Goal: Navigation & Orientation: Find specific page/section

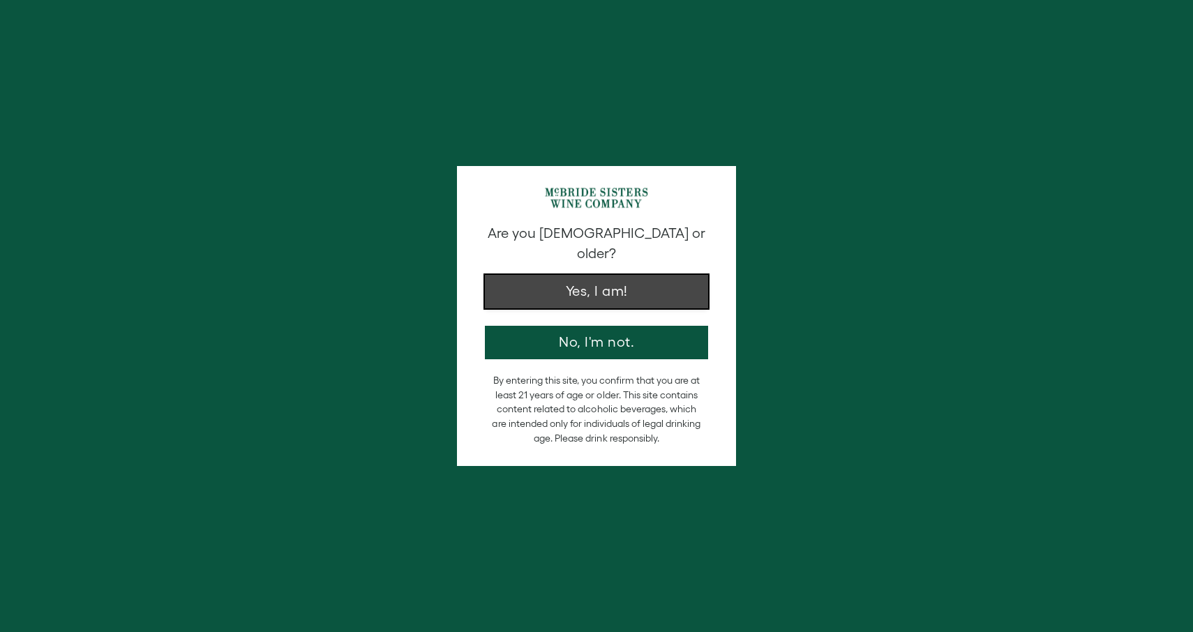
click at [606, 278] on button "Yes, I am!" at bounding box center [596, 291] width 223 height 33
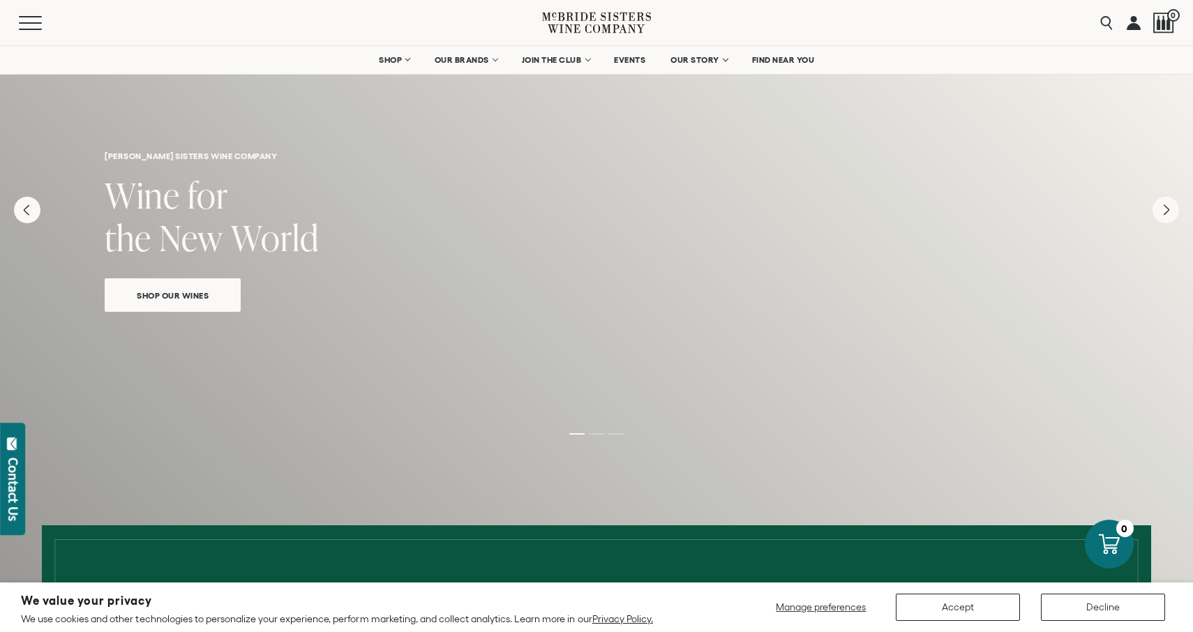
scroll to position [38, 0]
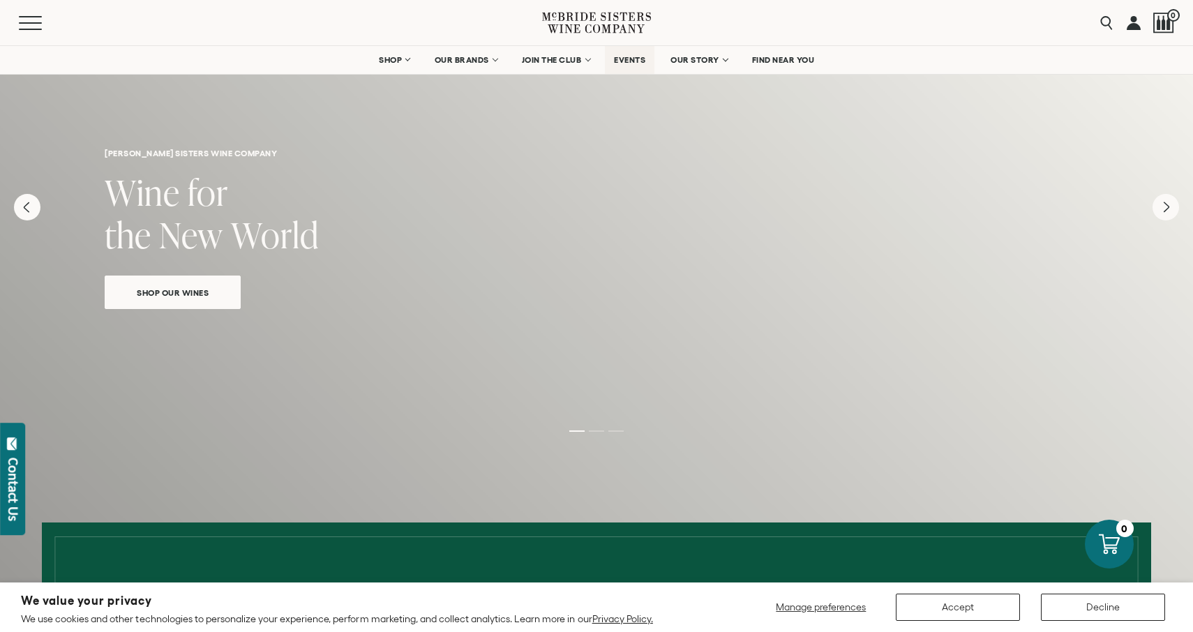
click at [630, 56] on span "EVENTS" at bounding box center [629, 60] width 31 height 10
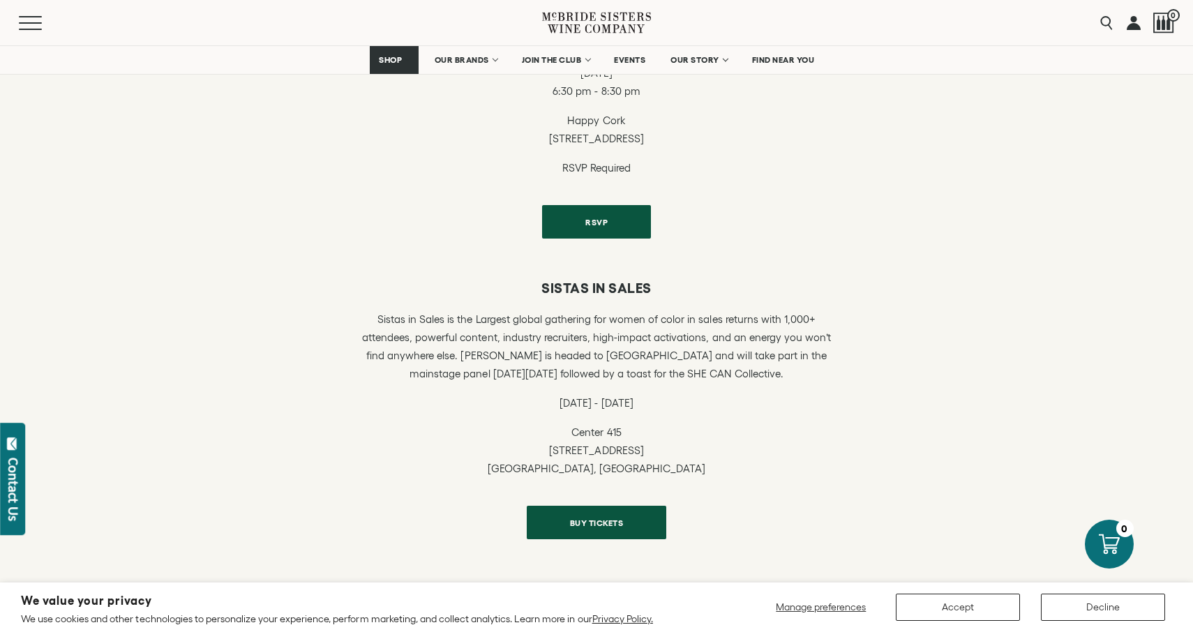
scroll to position [878, 0]
click at [591, 521] on span "BUY TICKETS" at bounding box center [597, 517] width 103 height 27
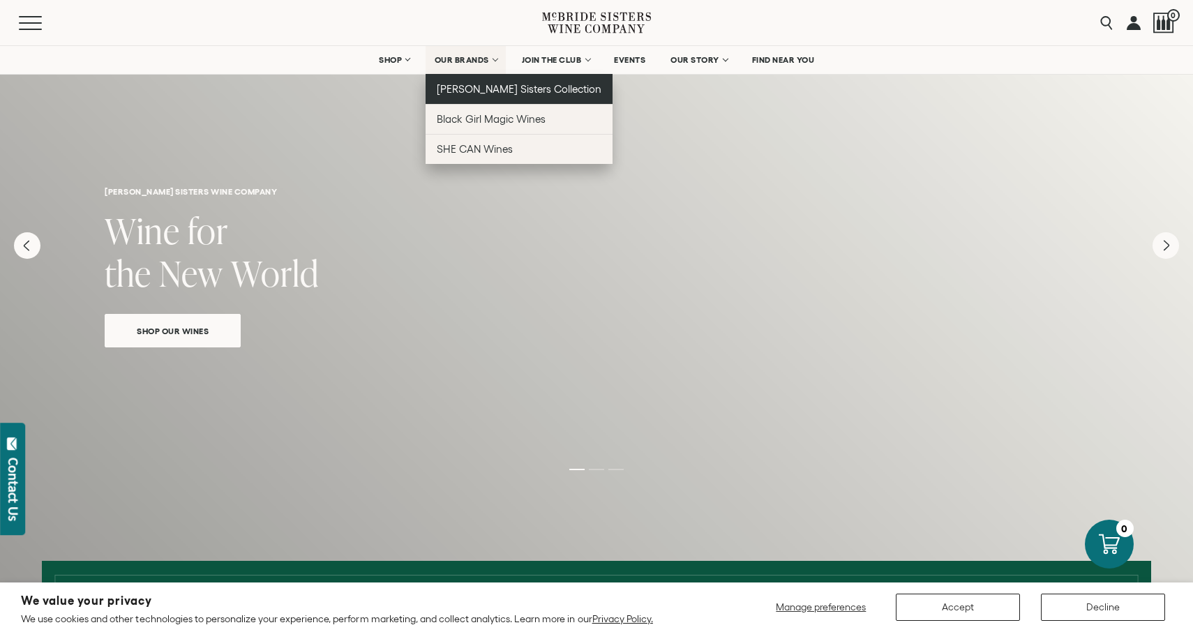
click at [498, 91] on span "[PERSON_NAME] Sisters Collection" at bounding box center [519, 89] width 165 height 12
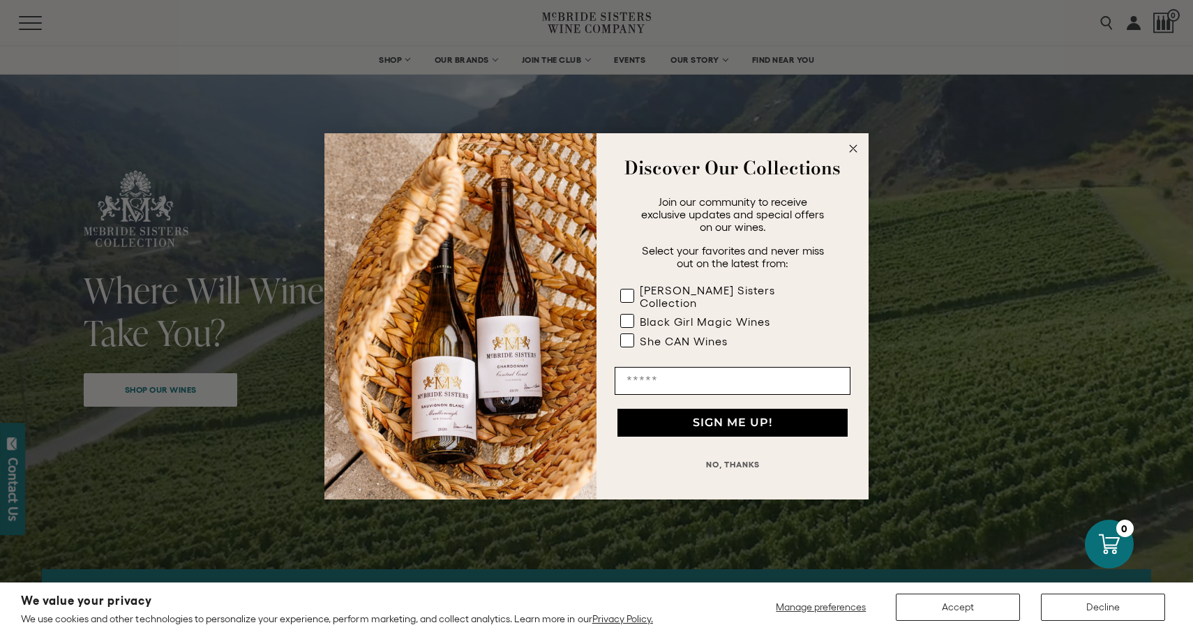
click at [850, 152] on circle "Close dialog" at bounding box center [854, 148] width 16 height 16
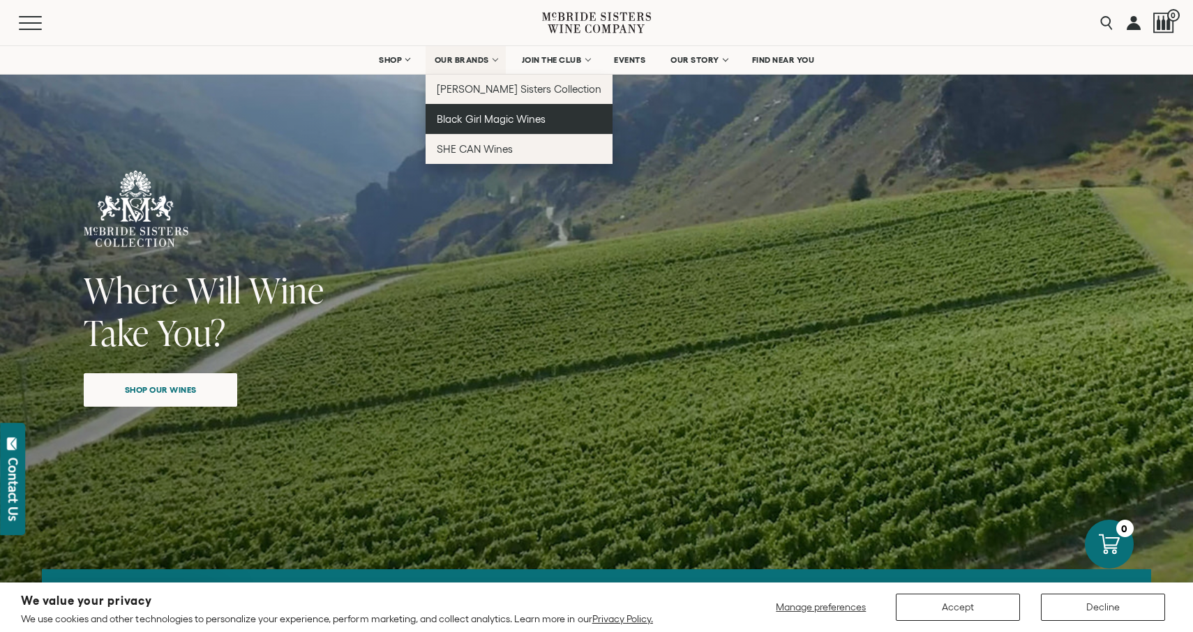
click at [498, 124] on span "Black Girl Magic Wines" at bounding box center [491, 119] width 109 height 12
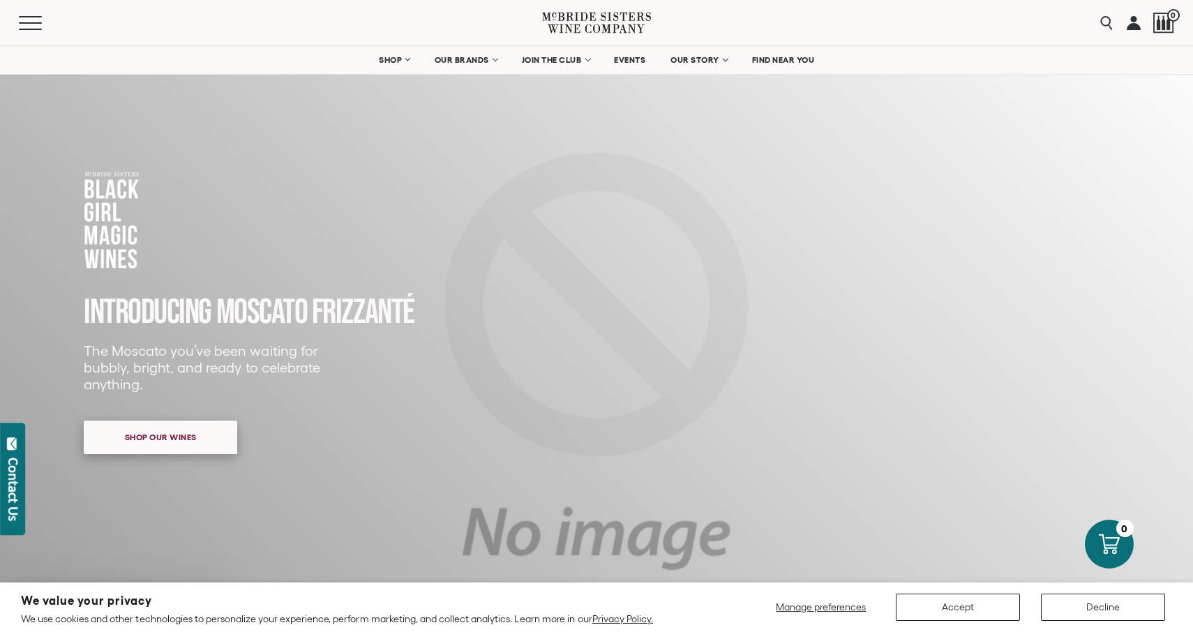
click at [150, 436] on span "Shop our wines" at bounding box center [160, 436] width 121 height 27
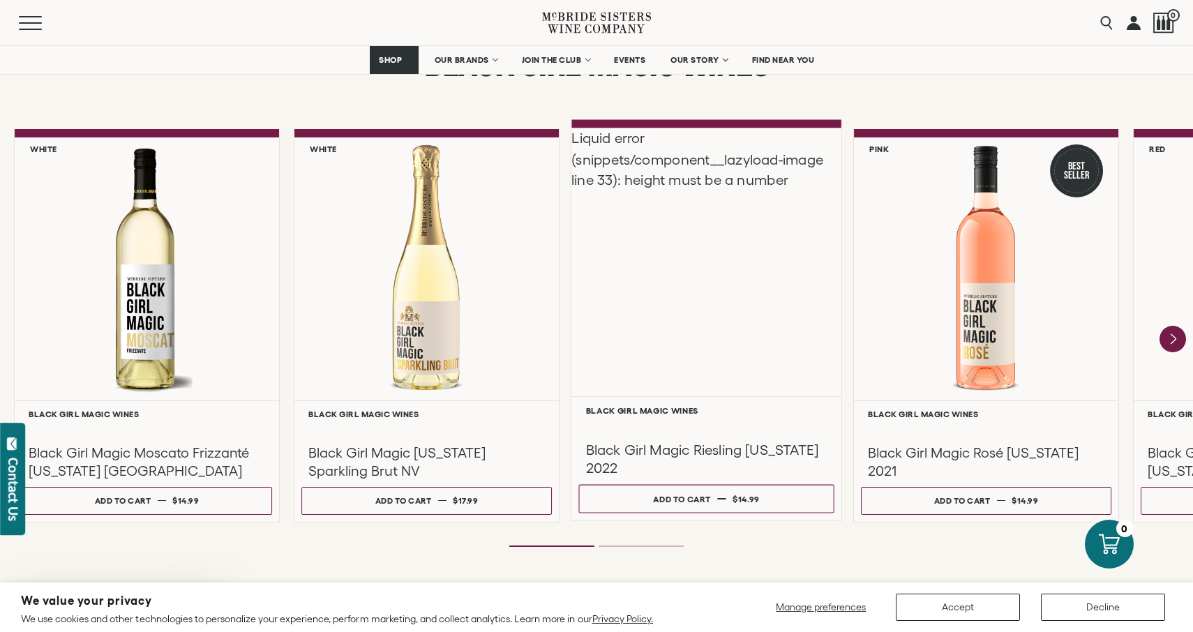
scroll to position [1166, 0]
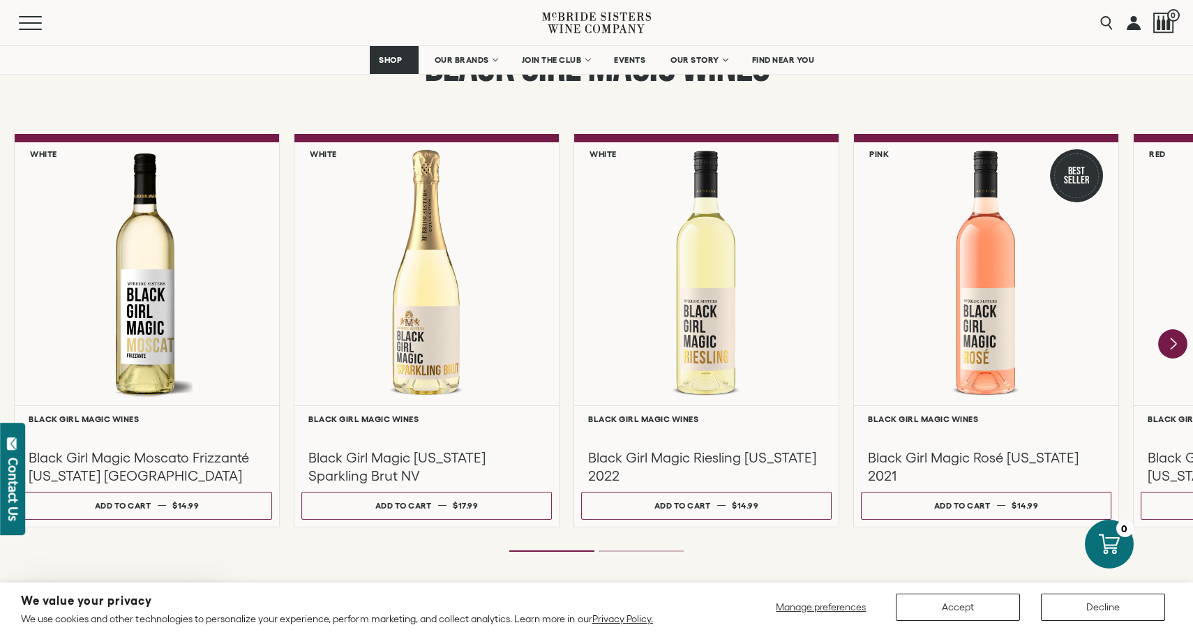
click at [1178, 347] on icon "Next" at bounding box center [1172, 343] width 29 height 29
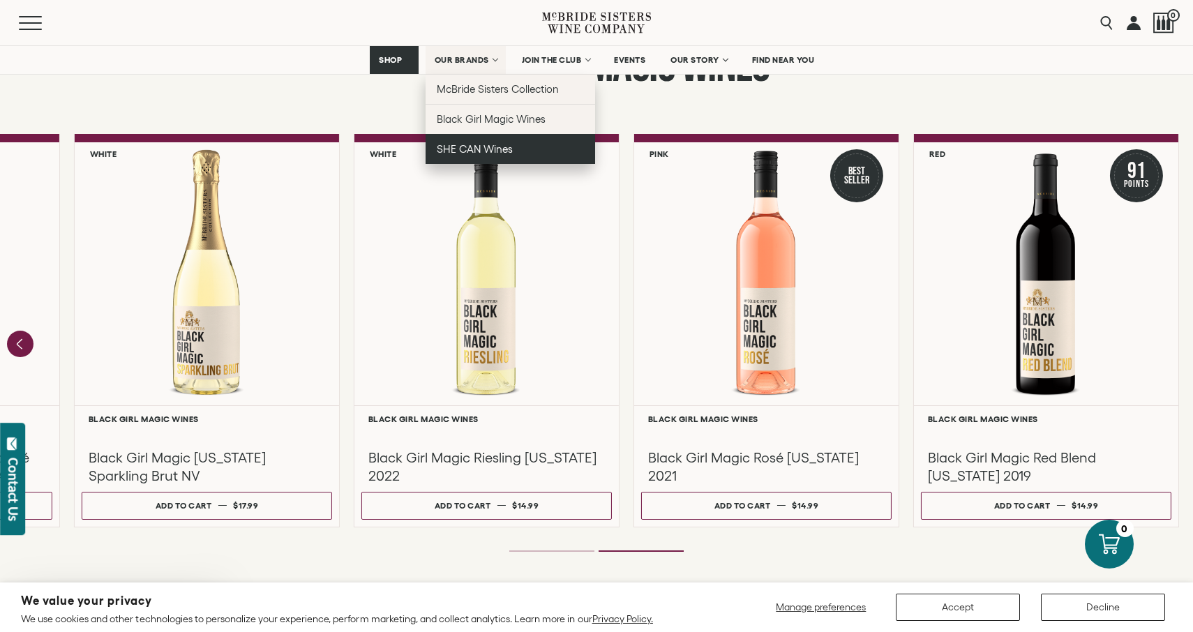
click at [477, 144] on span "SHE CAN Wines" at bounding box center [475, 149] width 76 height 12
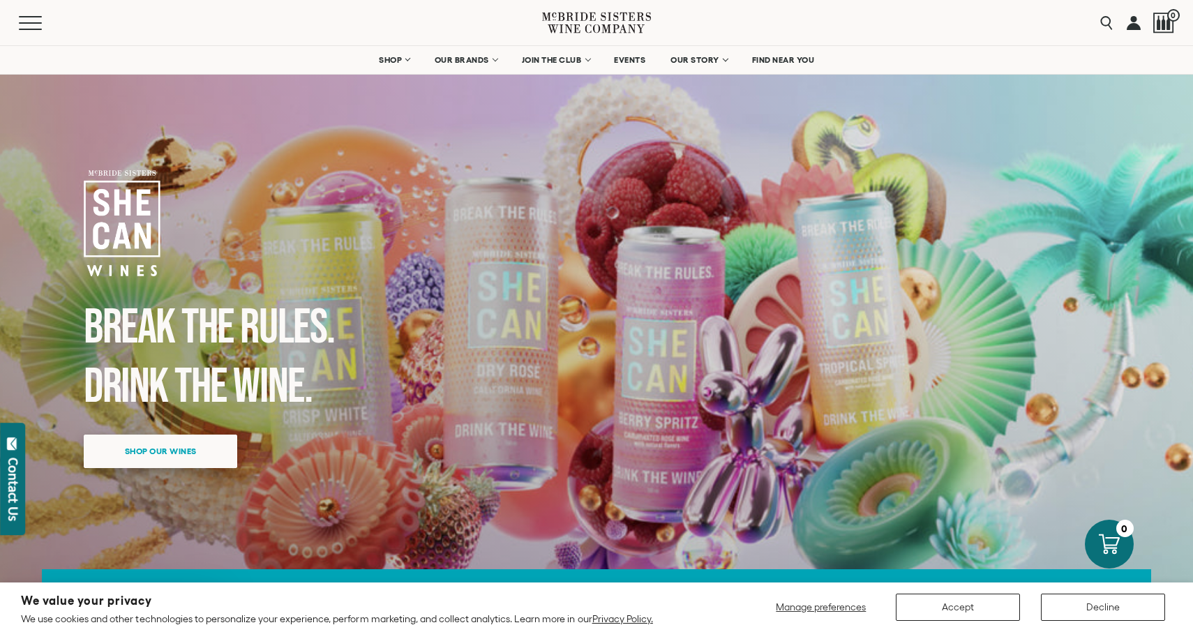
click at [159, 449] on span "Shop our wines" at bounding box center [160, 450] width 121 height 27
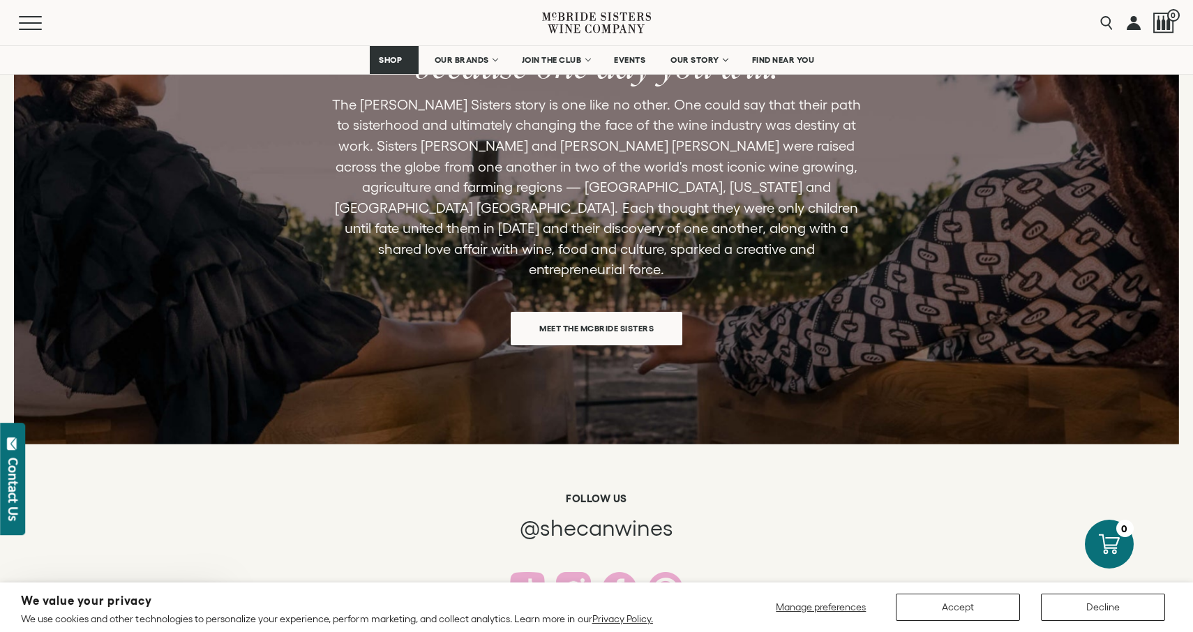
scroll to position [2174, 0]
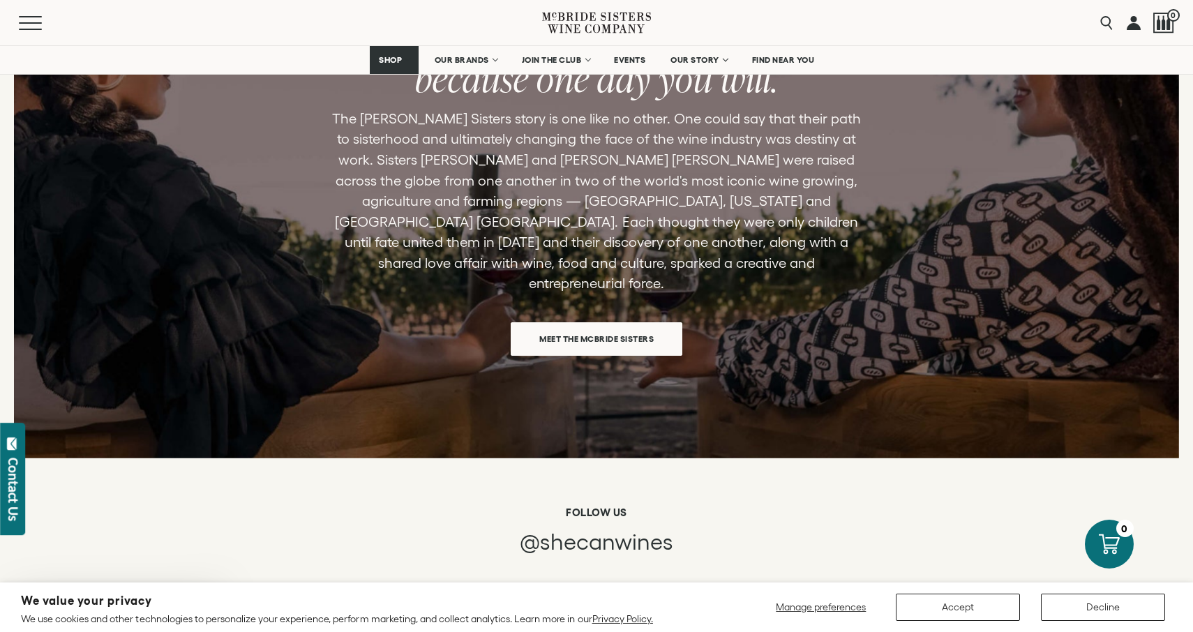
click at [614, 331] on span "Meet the McBride Sisters" at bounding box center [596, 338] width 163 height 27
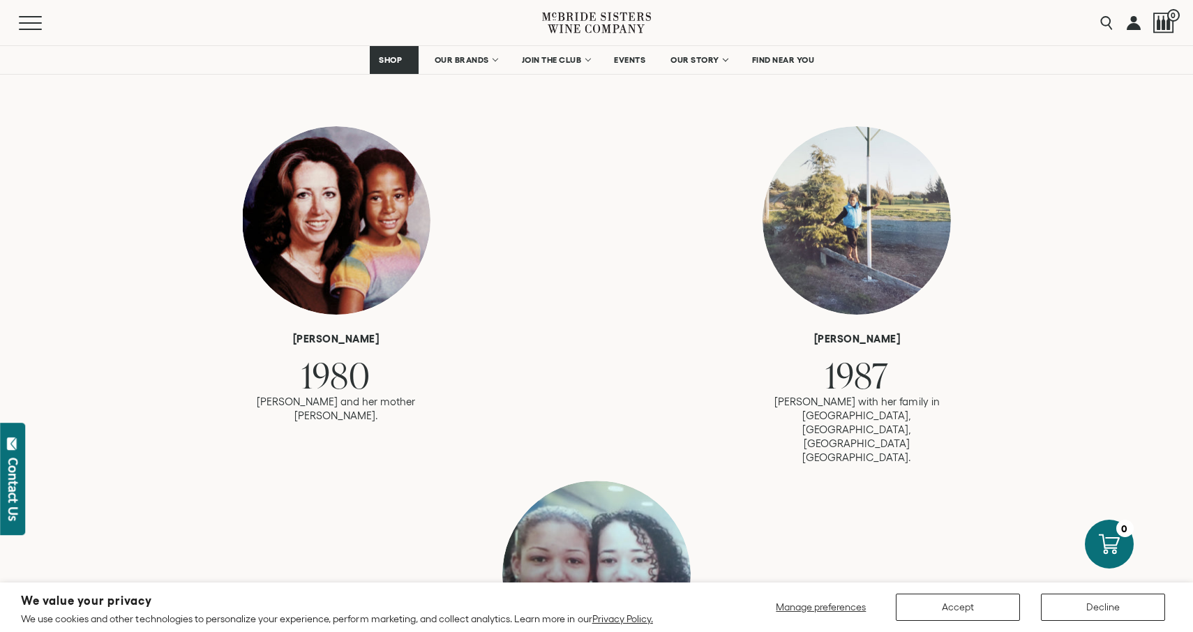
scroll to position [931, 0]
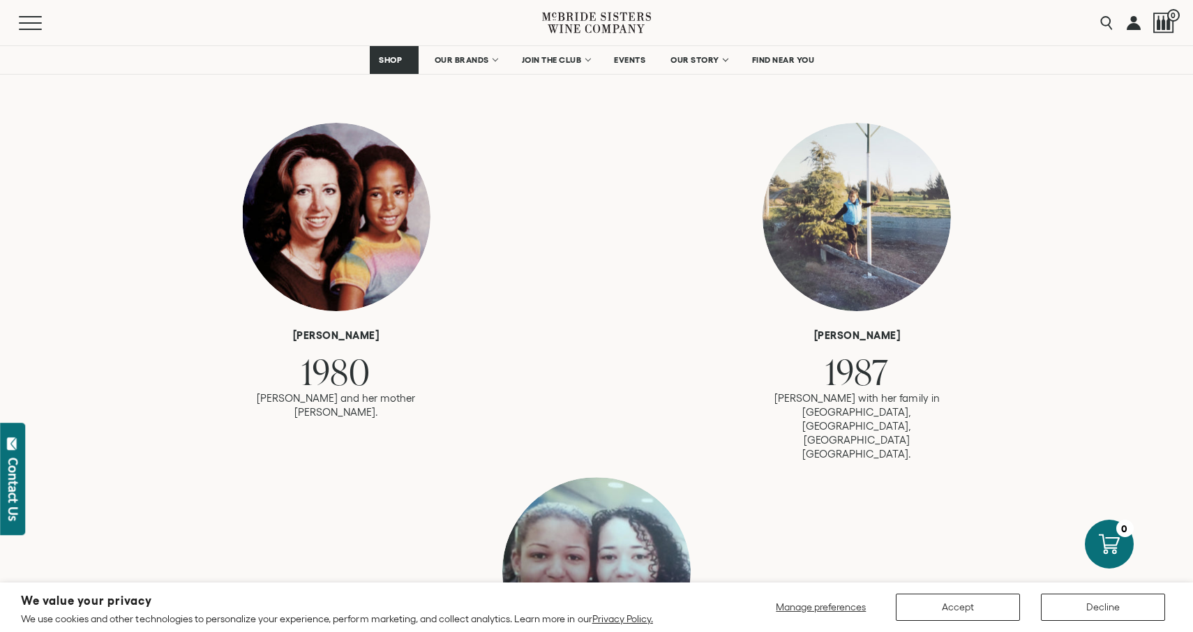
click at [864, 209] on div at bounding box center [857, 217] width 188 height 188
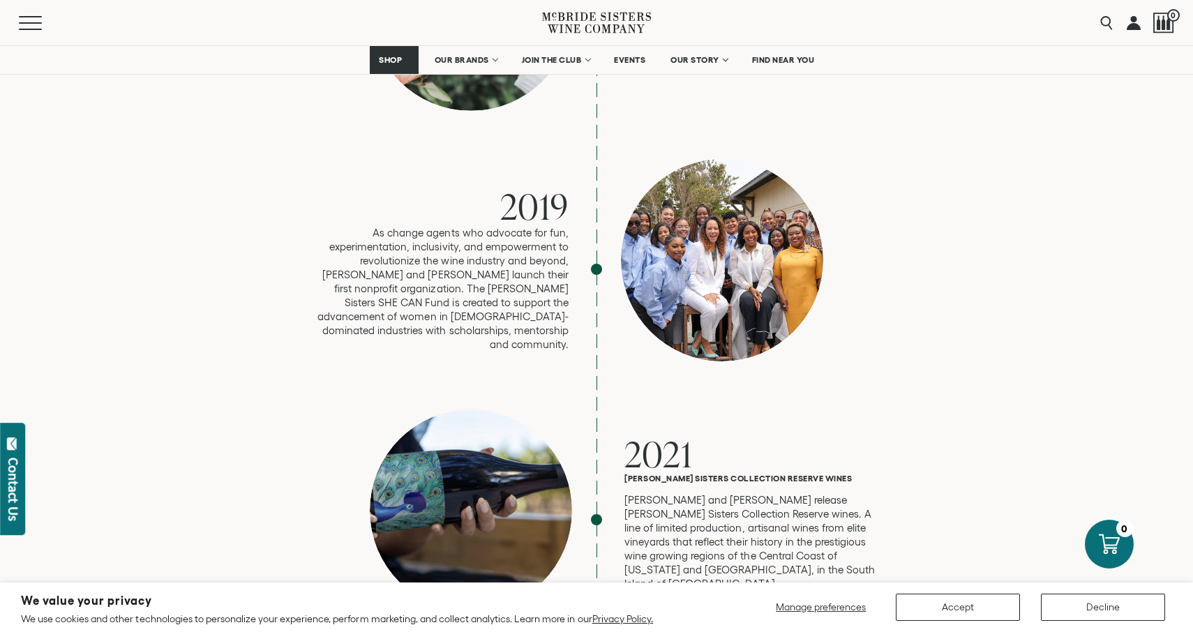
scroll to position [3075, 0]
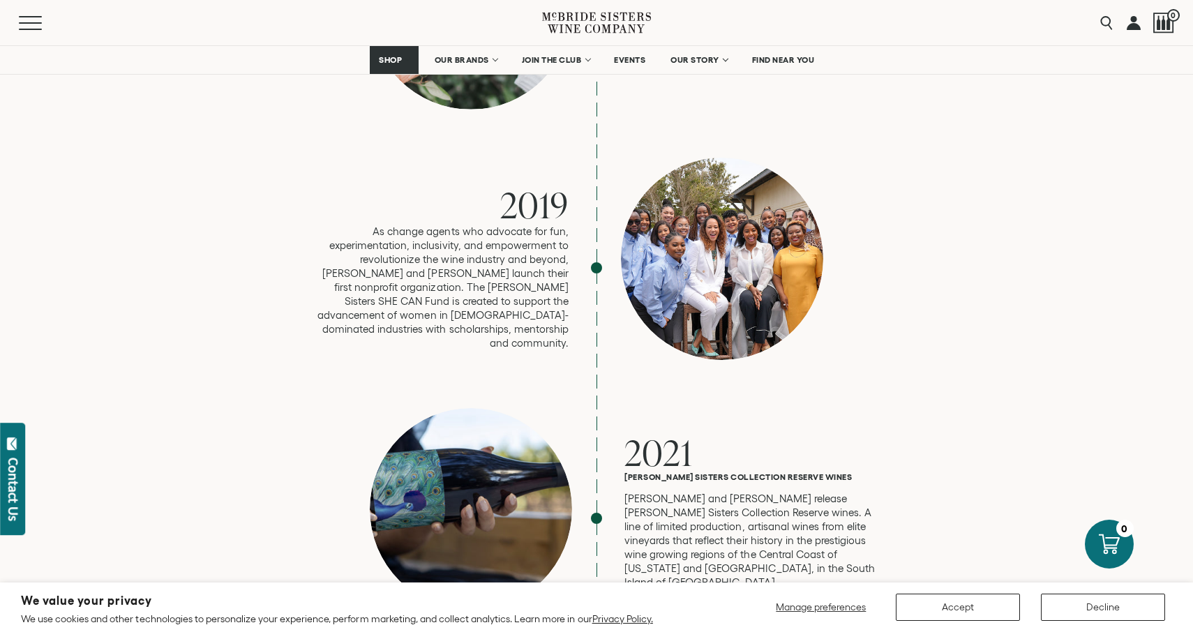
click at [753, 207] on div at bounding box center [722, 259] width 202 height 202
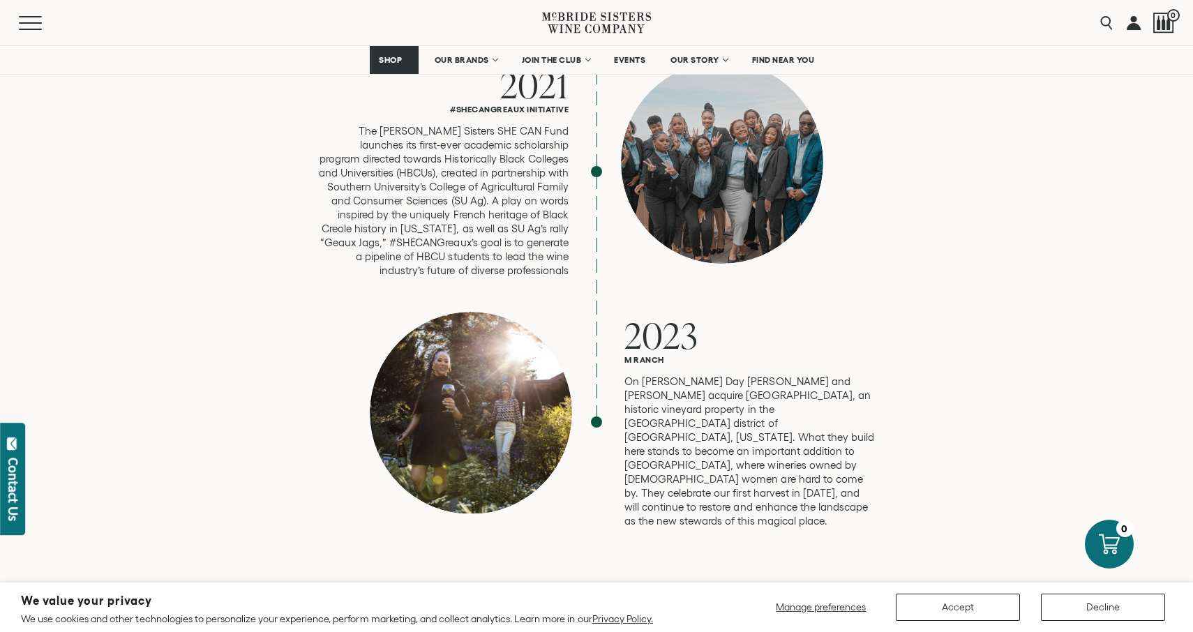
scroll to position [3670, 0]
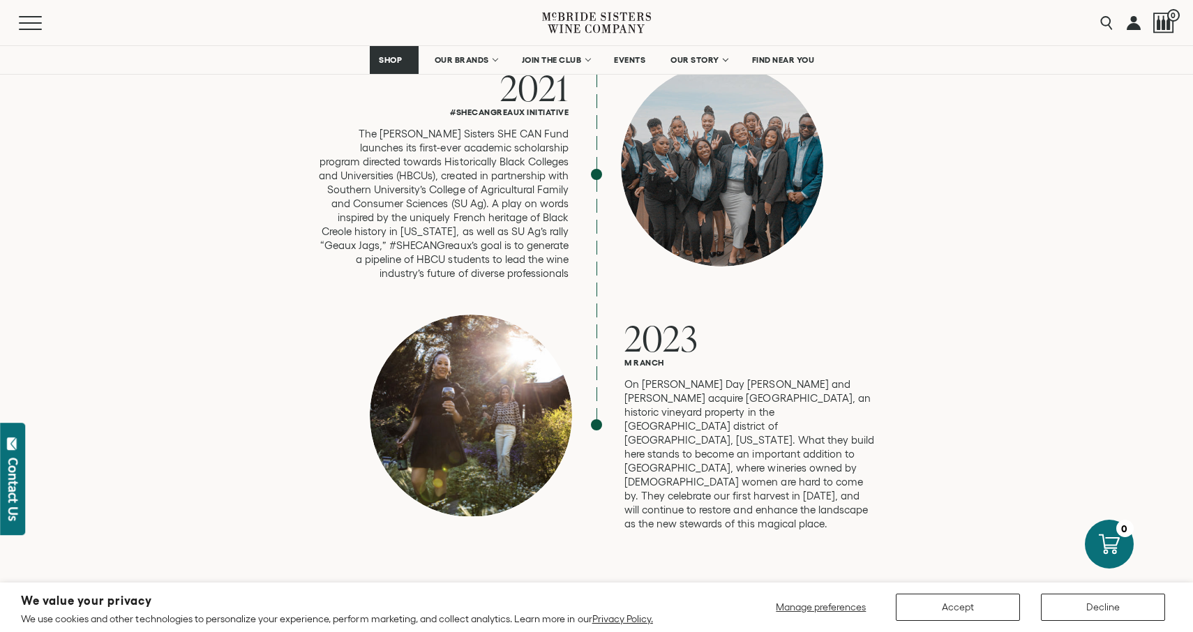
drag, startPoint x: 661, startPoint y: 339, endPoint x: 696, endPoint y: 341, distance: 34.9
click at [712, 377] on p "On Martin Luther King Jr. Day Robin and Andréa acquire M Ranch Estate, an histo…" at bounding box center [749, 453] width 251 height 153
drag, startPoint x: 659, startPoint y: 337, endPoint x: 742, endPoint y: 336, distance: 83.0
click at [742, 377] on p "On Martin Luther King Jr. Day Robin and Andréa acquire M Ranch Estate, an histo…" at bounding box center [749, 453] width 251 height 153
copy p "M Ranch Estate,"
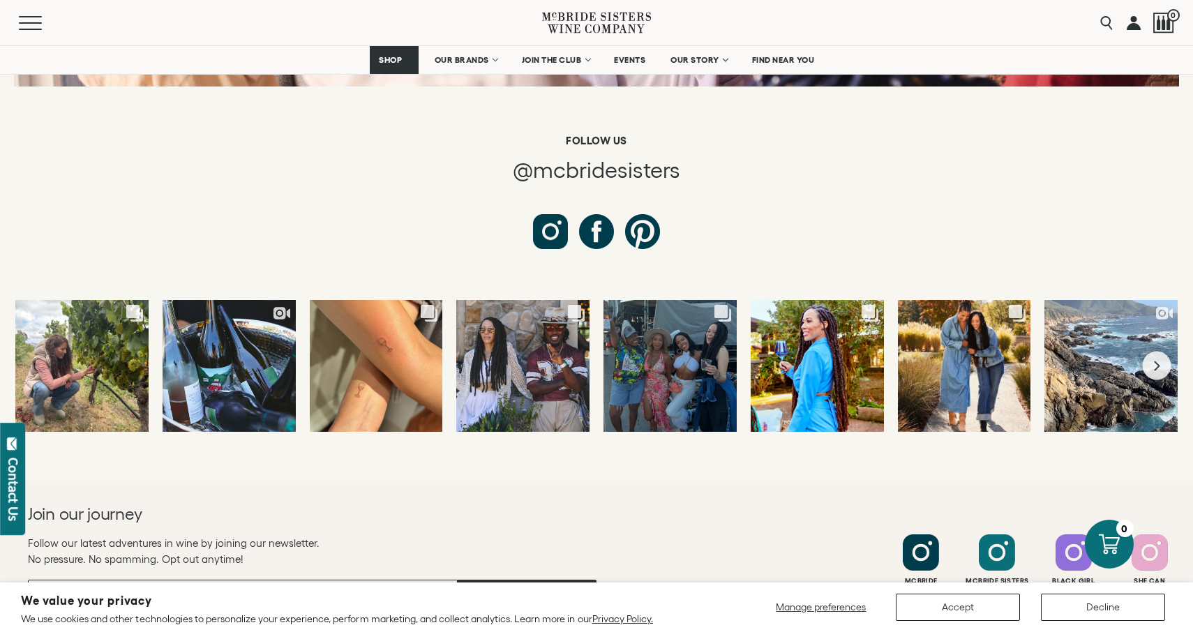
scroll to position [5202, 0]
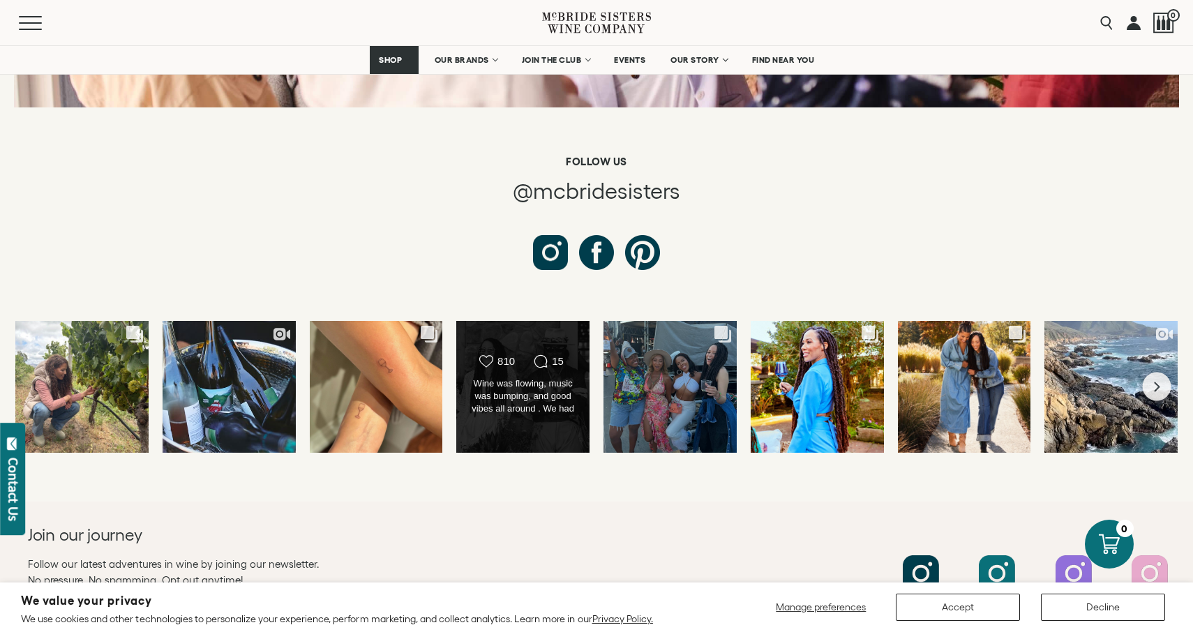
click at [528, 377] on div "Wine was flowing, music was bumping, and good vibes all around . We had a time …" at bounding box center [523, 396] width 107 height 39
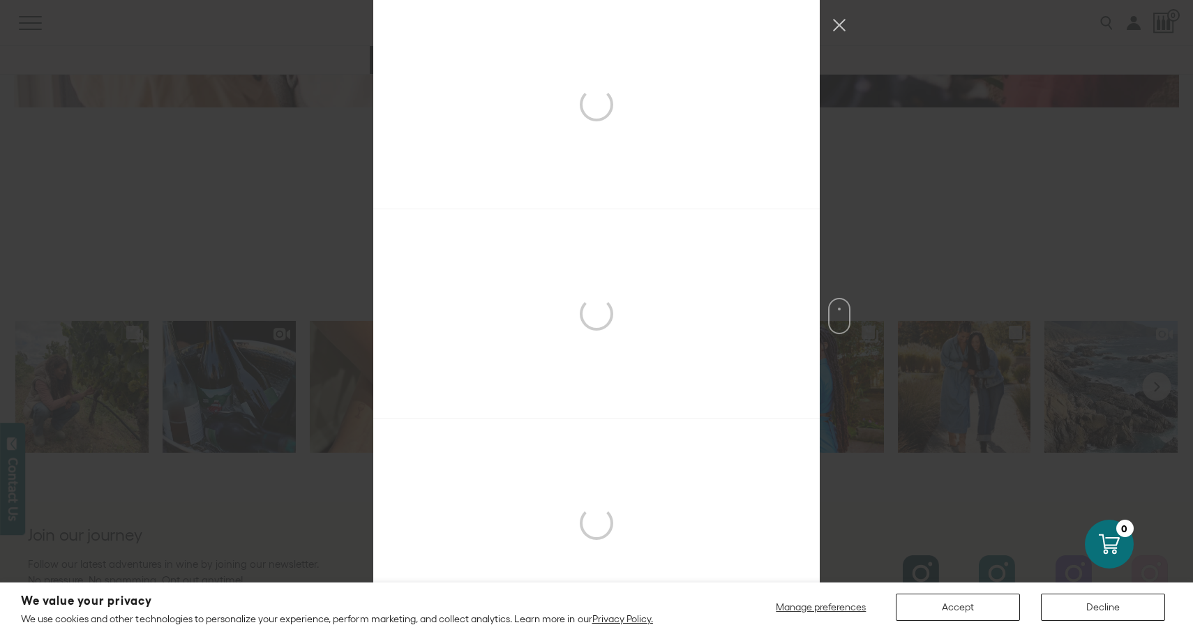
scroll to position [628, 0]
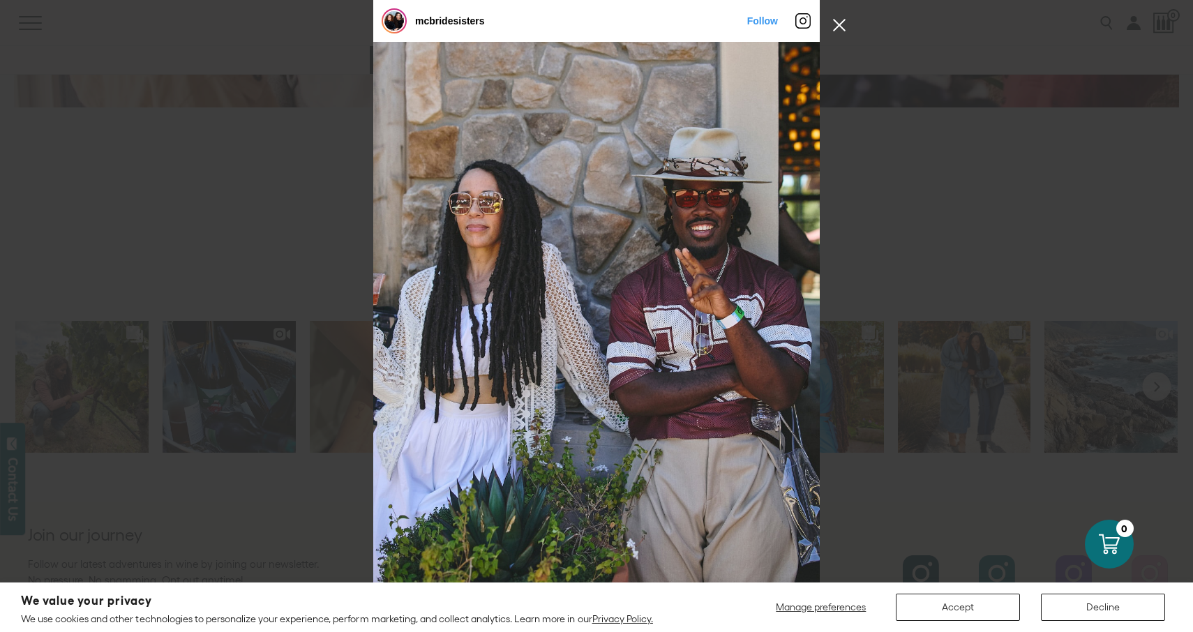
click at [838, 24] on button "Close Instagram Feed Popup" at bounding box center [839, 25] width 22 height 22
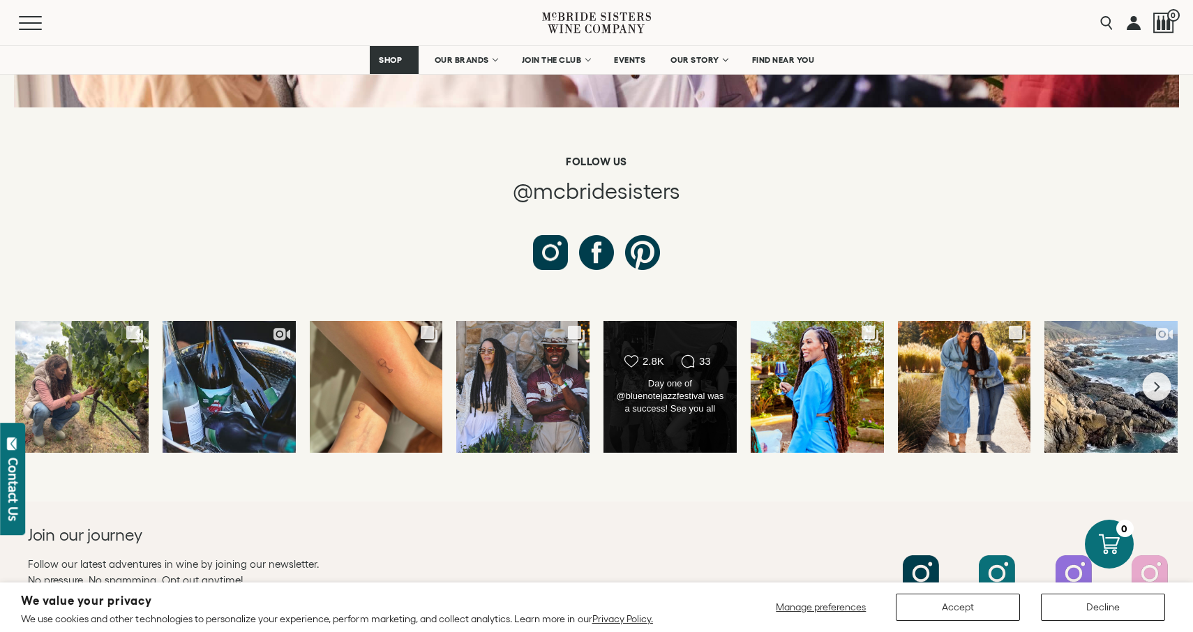
click at [691, 354] on div "Likes Count 2.8K Comments Count 33 Day one of @bluenotejazzfestival was a succe…" at bounding box center [669, 386] width 107 height 65
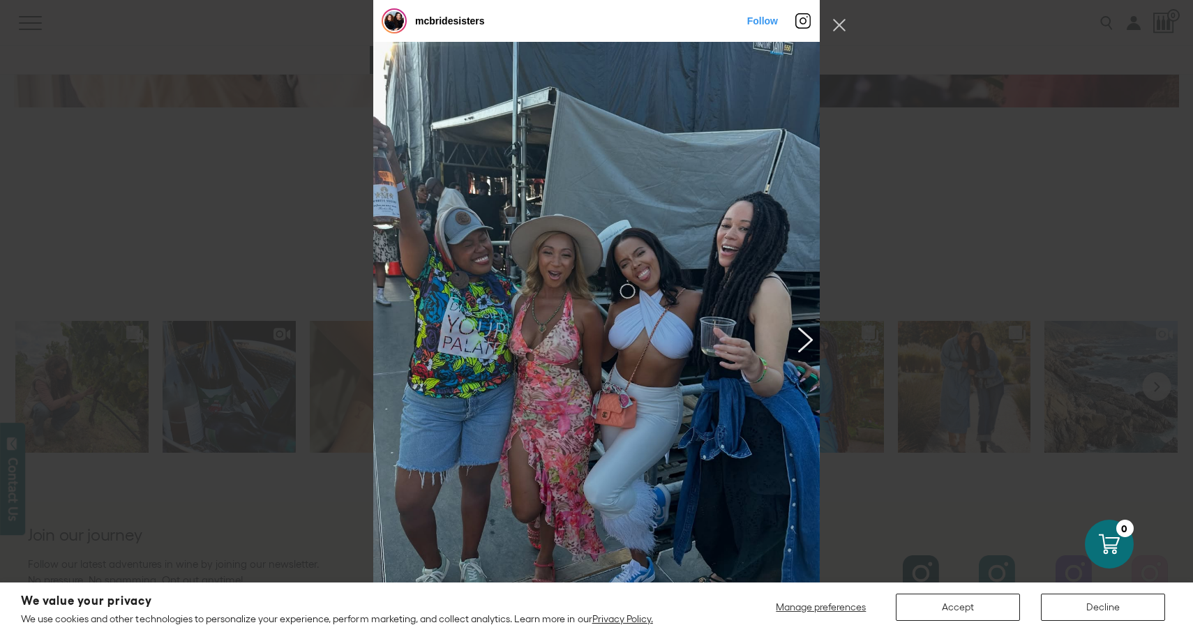
click at [804, 336] on button "Previous image" at bounding box center [803, 338] width 17 height 25
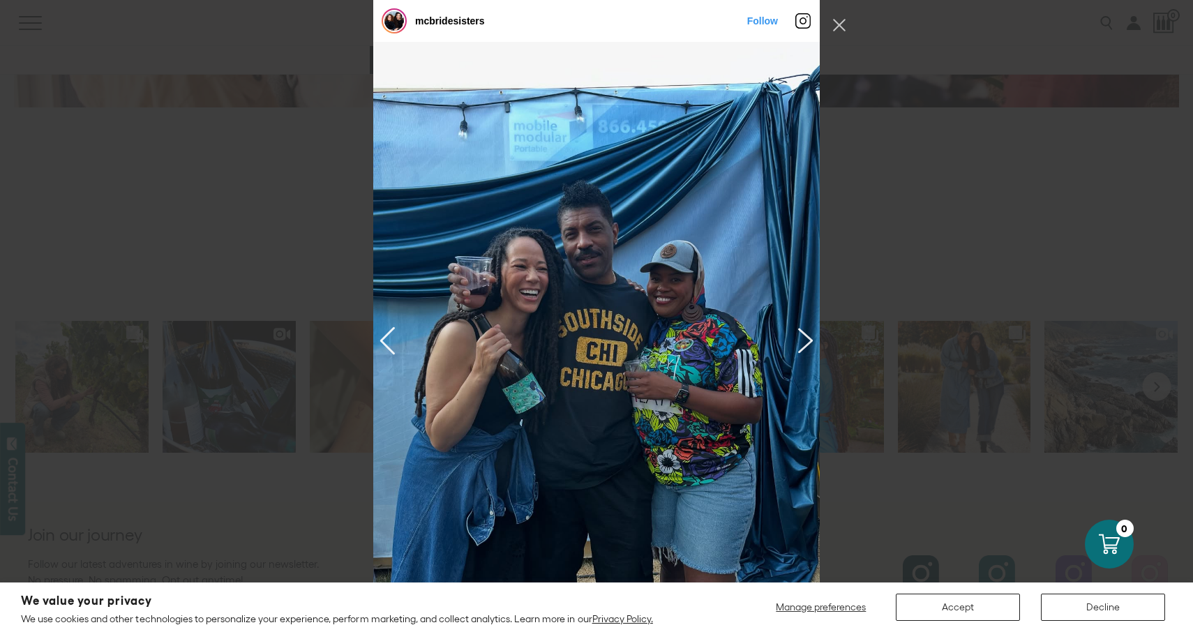
click at [804, 338] on button "Previous image" at bounding box center [803, 339] width 17 height 25
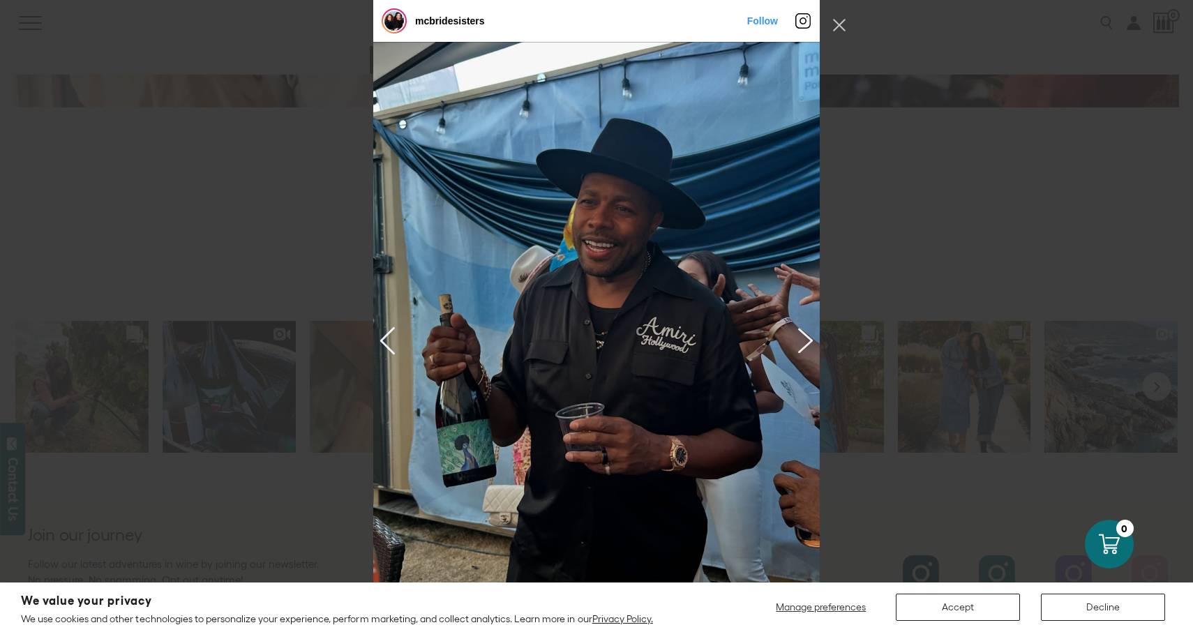
click at [804, 338] on button "Previous image" at bounding box center [803, 339] width 17 height 25
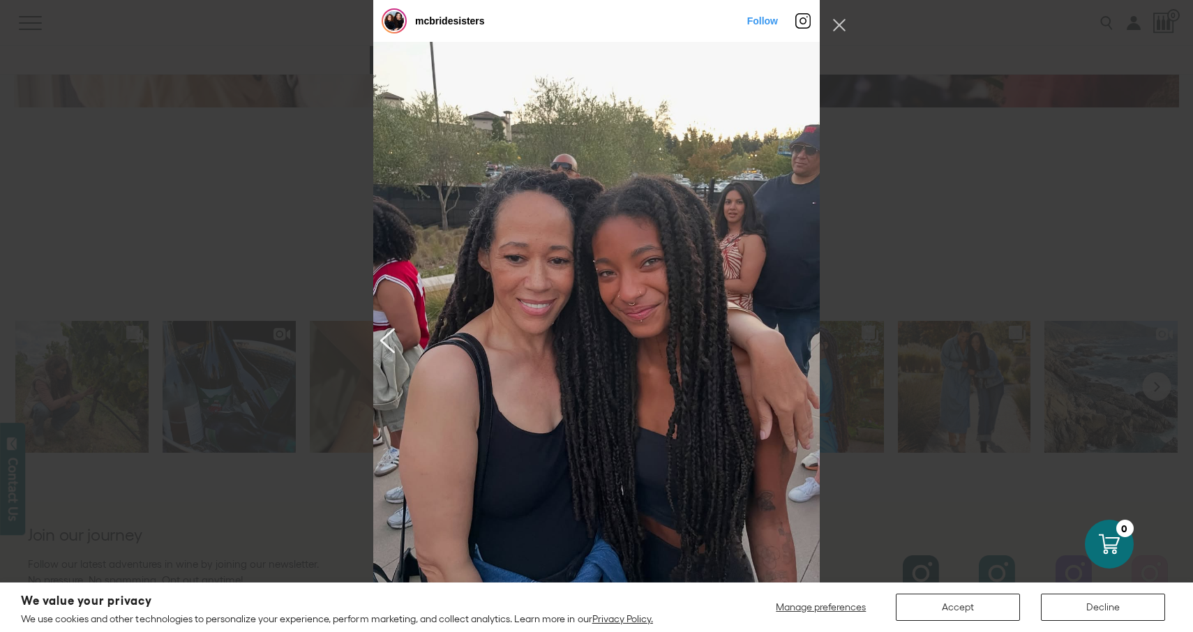
click at [386, 337] on button "Next image" at bounding box center [390, 339] width 17 height 25
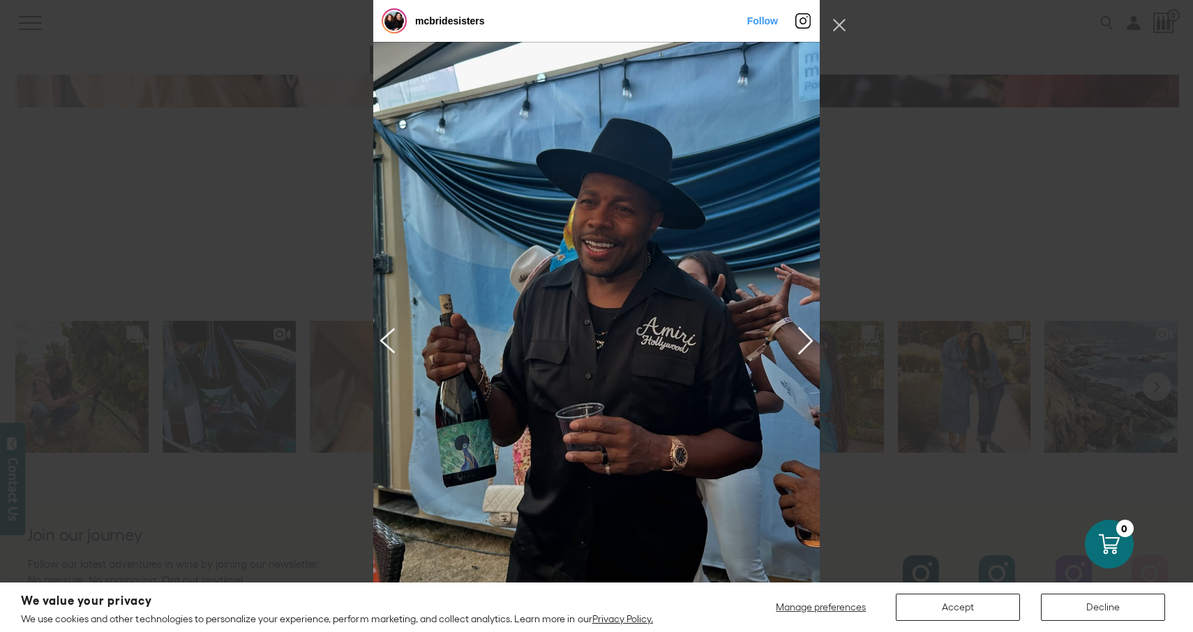
click at [386, 337] on button "Next image" at bounding box center [390, 339] width 17 height 25
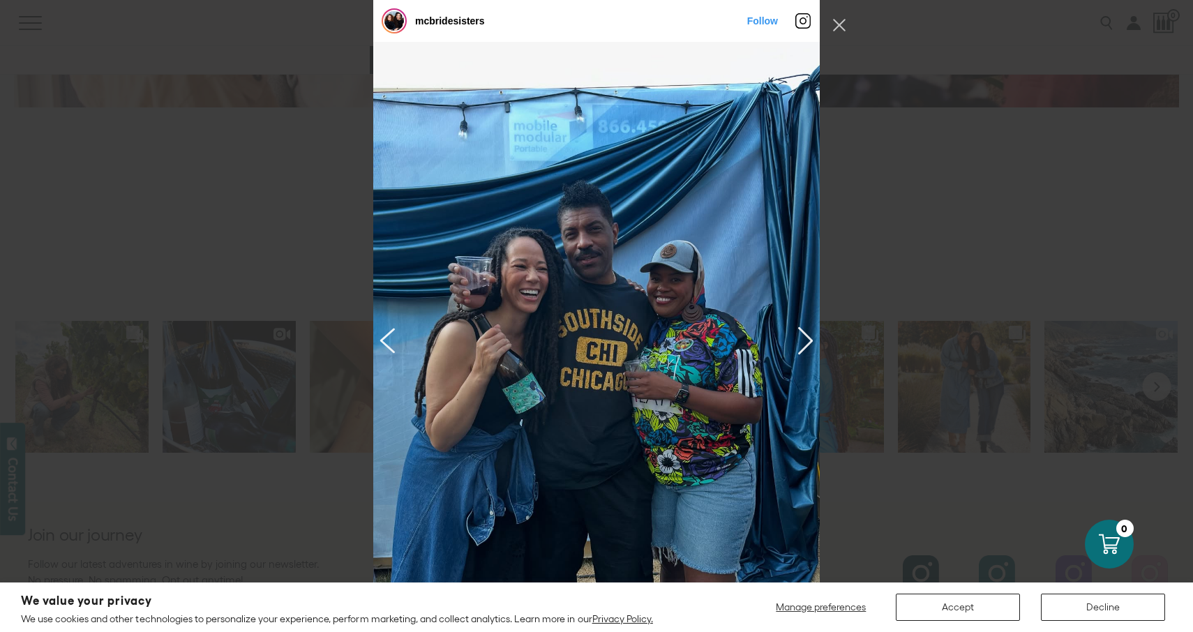
click at [386, 337] on button "Next image" at bounding box center [390, 339] width 17 height 25
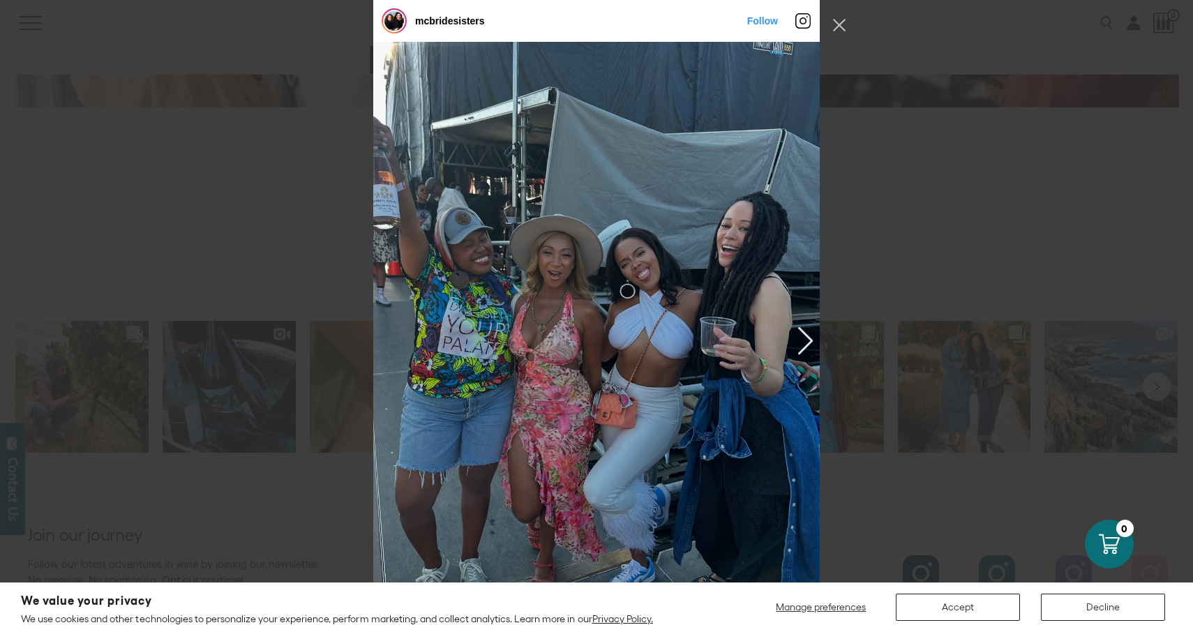
click at [386, 337] on div "Instagram Feed popup" at bounding box center [596, 339] width 446 height 594
click at [808, 338] on button "Previous image" at bounding box center [803, 339] width 17 height 25
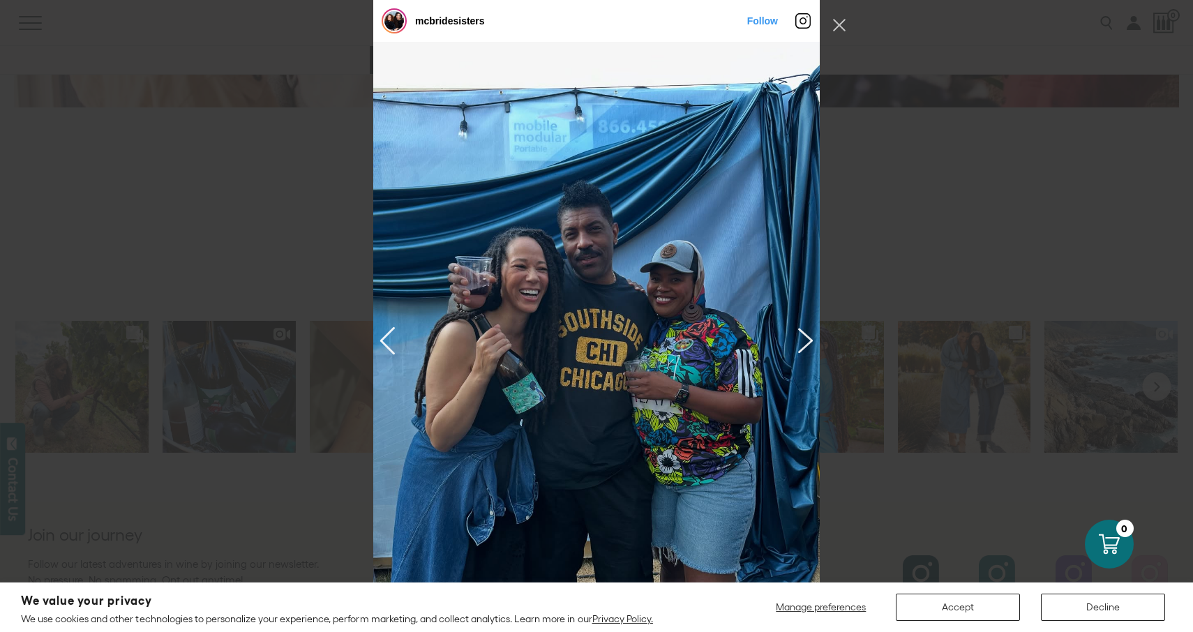
click at [808, 338] on button "Previous image" at bounding box center [803, 339] width 17 height 25
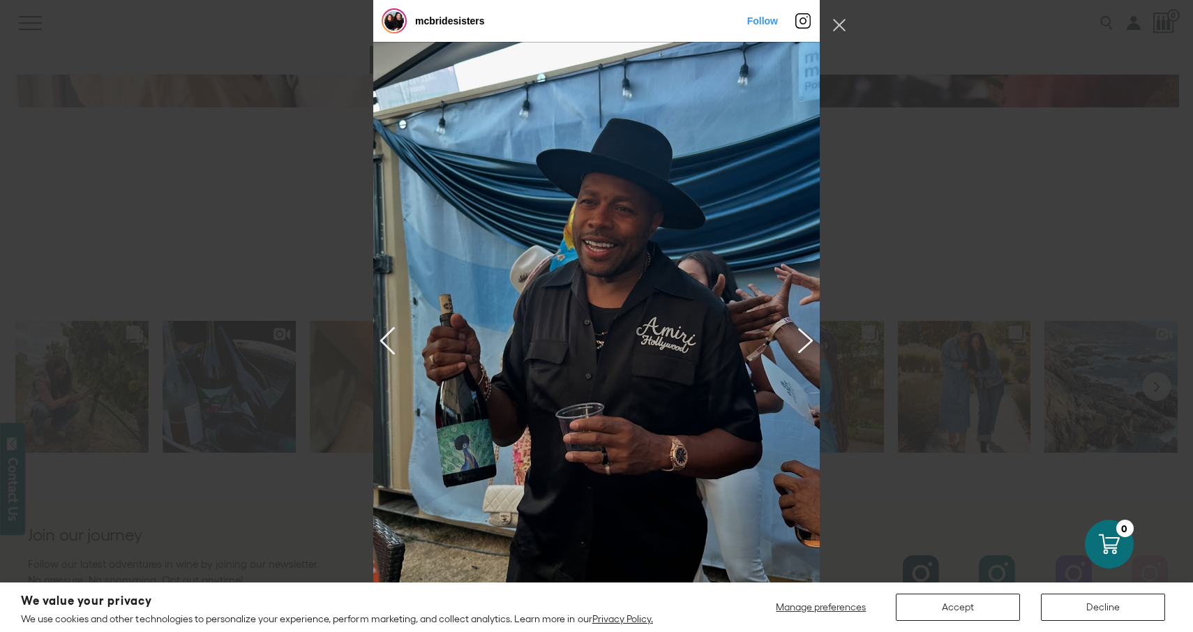
click at [808, 338] on button "Previous image" at bounding box center [803, 339] width 17 height 25
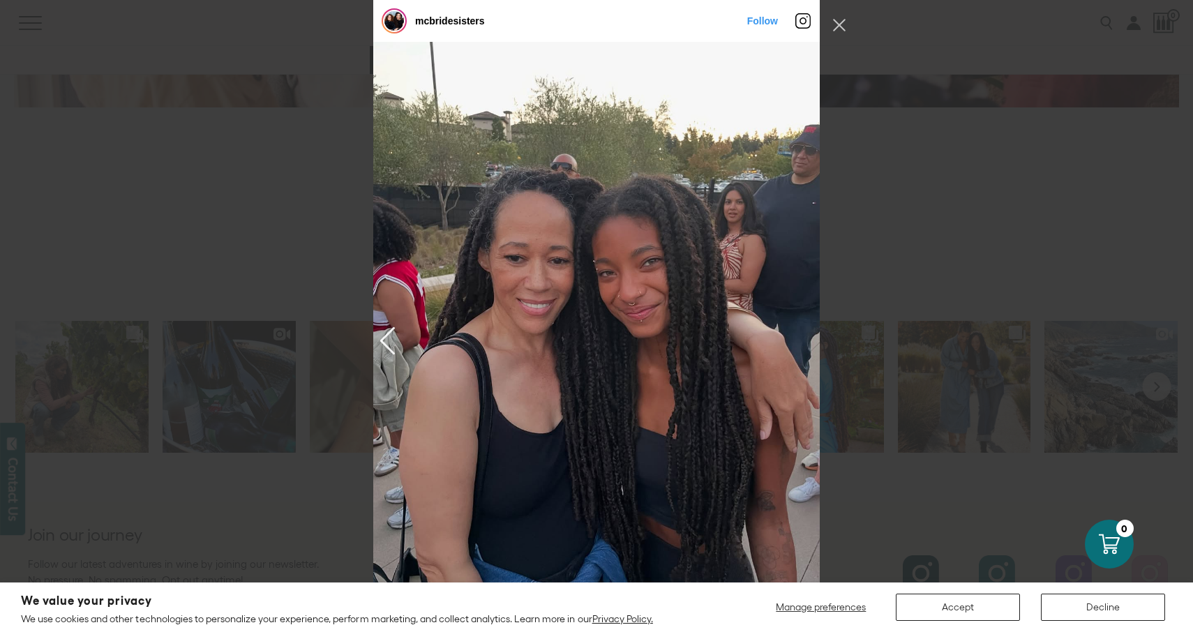
click at [808, 338] on div "Instagram Feed popup" at bounding box center [596, 339] width 446 height 595
click at [843, 24] on button "Close Instagram Feed Popup" at bounding box center [839, 25] width 22 height 22
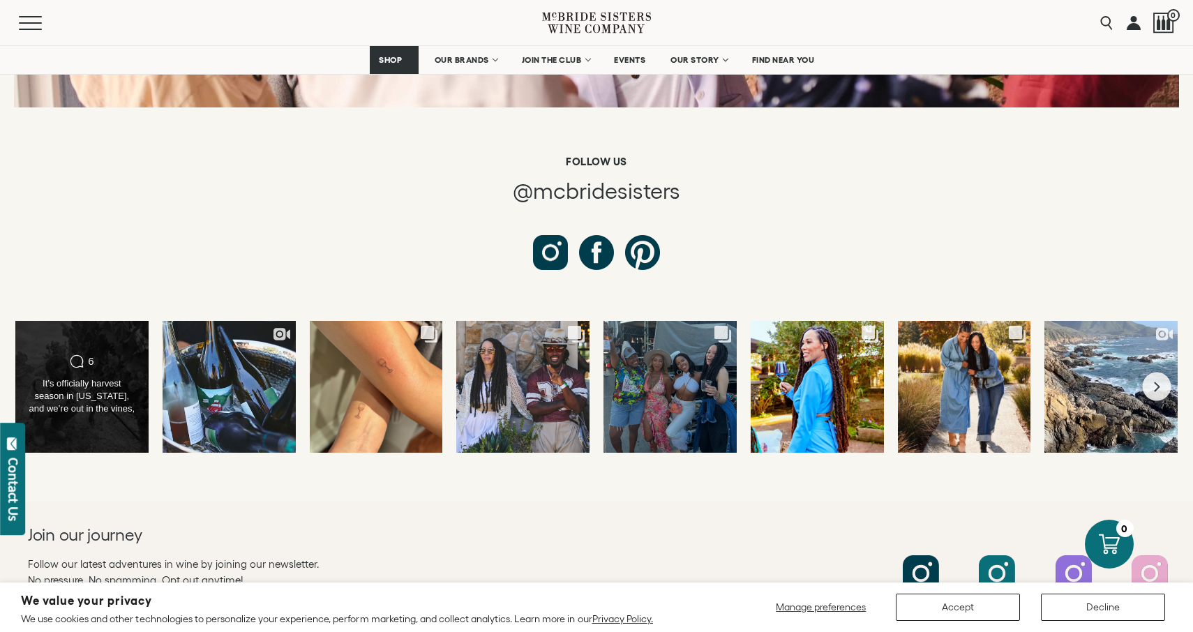
click at [75, 377] on div "It’s officially harvest season in California, and we’re out in the vines, check…" at bounding box center [81, 396] width 107 height 39
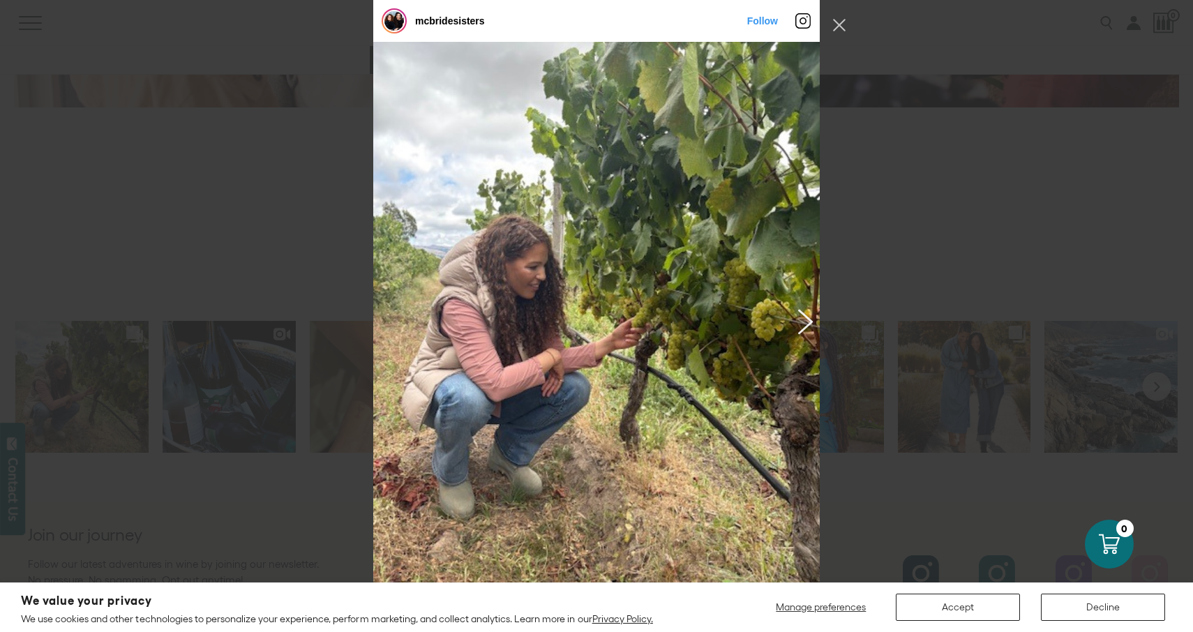
click at [802, 320] on button "Previous image" at bounding box center [803, 320] width 17 height 25
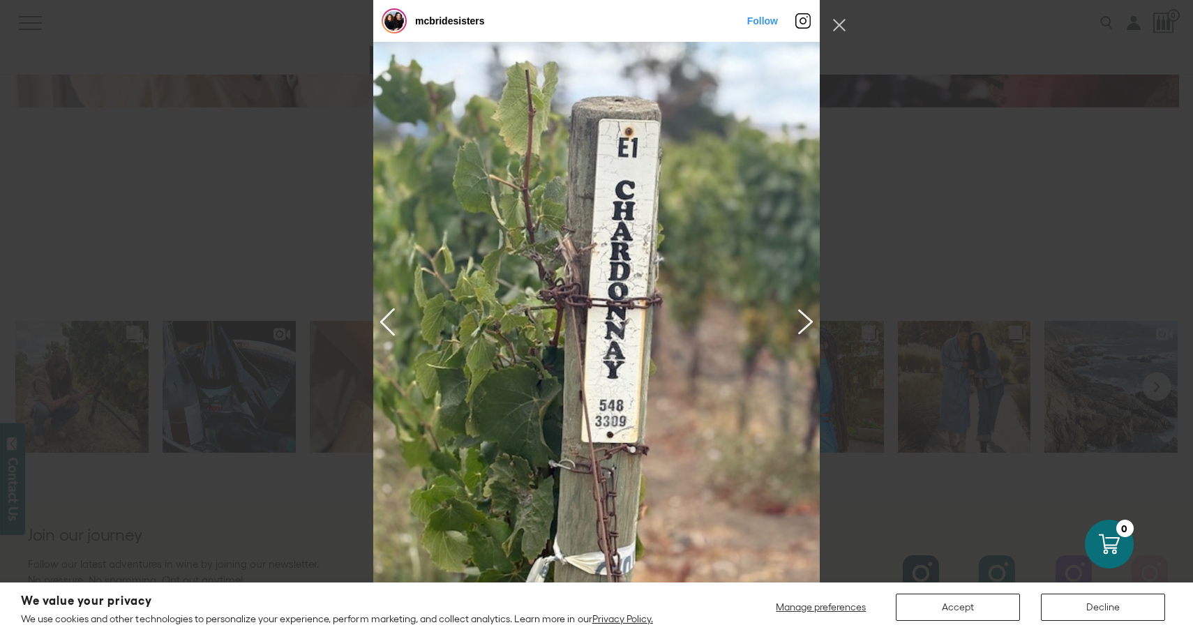
click at [802, 320] on button "Previous image" at bounding box center [803, 320] width 17 height 25
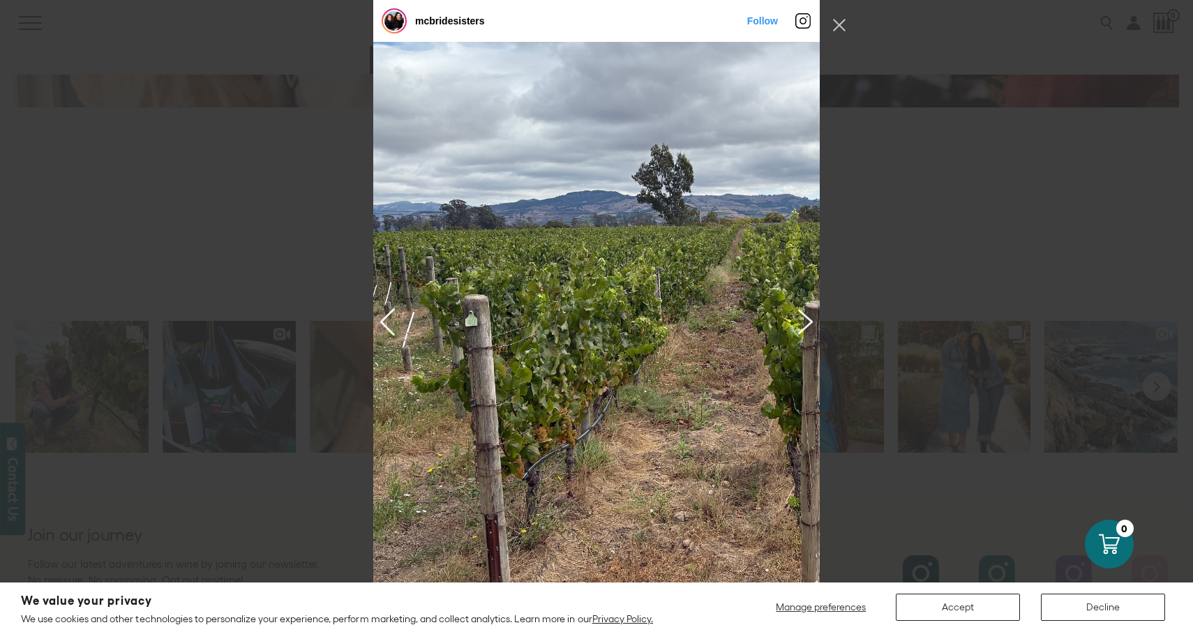
click at [802, 320] on button "Previous image" at bounding box center [803, 320] width 17 height 25
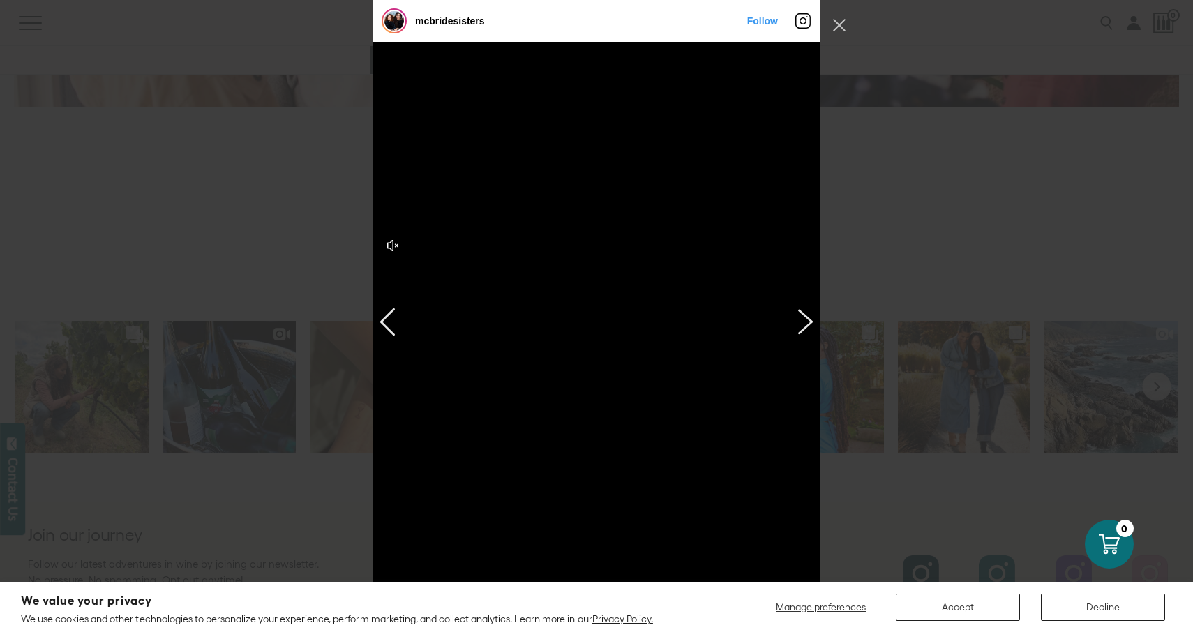
click at [802, 320] on button "Previous image" at bounding box center [803, 320] width 17 height 25
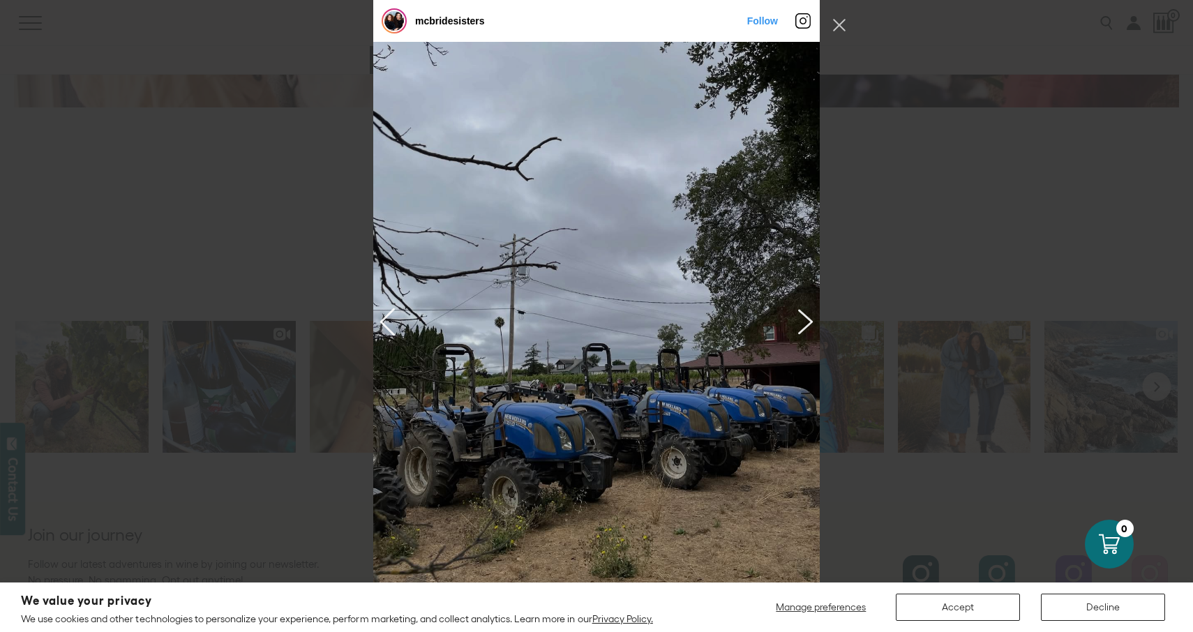
click at [802, 320] on button "Previous image" at bounding box center [803, 320] width 17 height 25
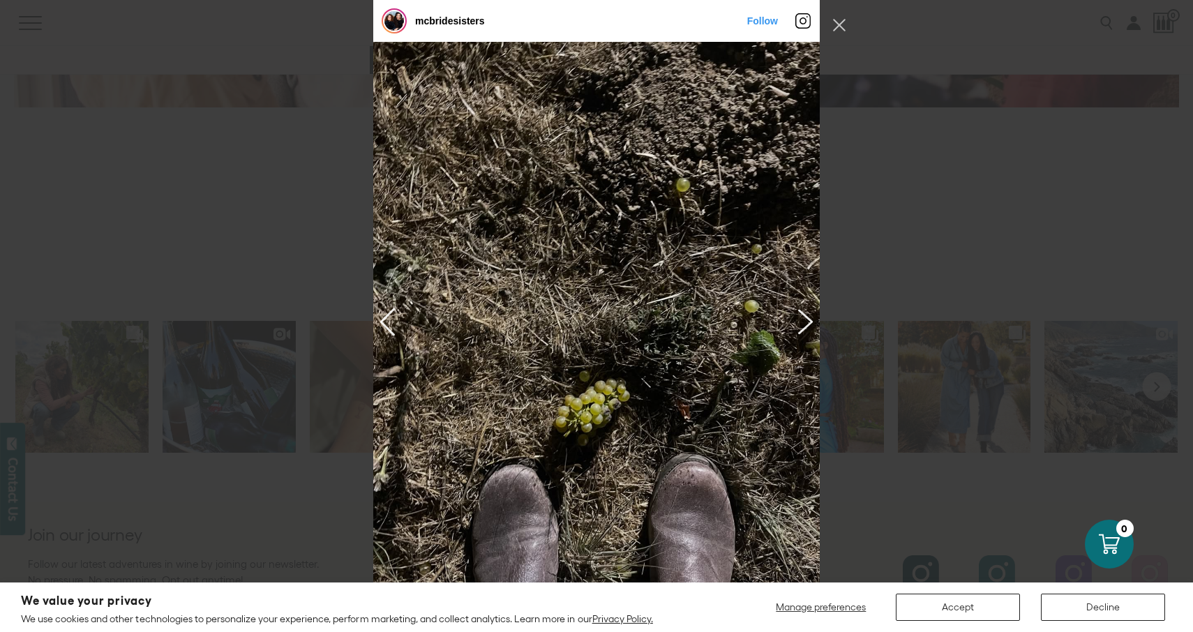
click at [802, 320] on button "Previous image" at bounding box center [803, 320] width 17 height 25
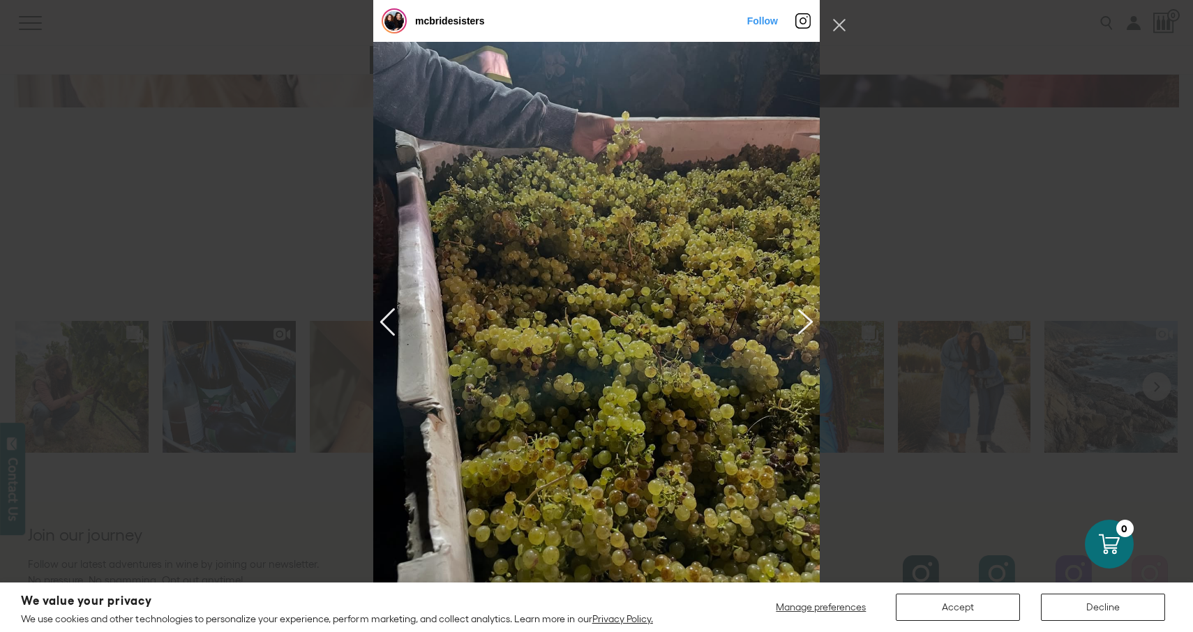
click at [802, 320] on button "Previous image" at bounding box center [803, 320] width 17 height 25
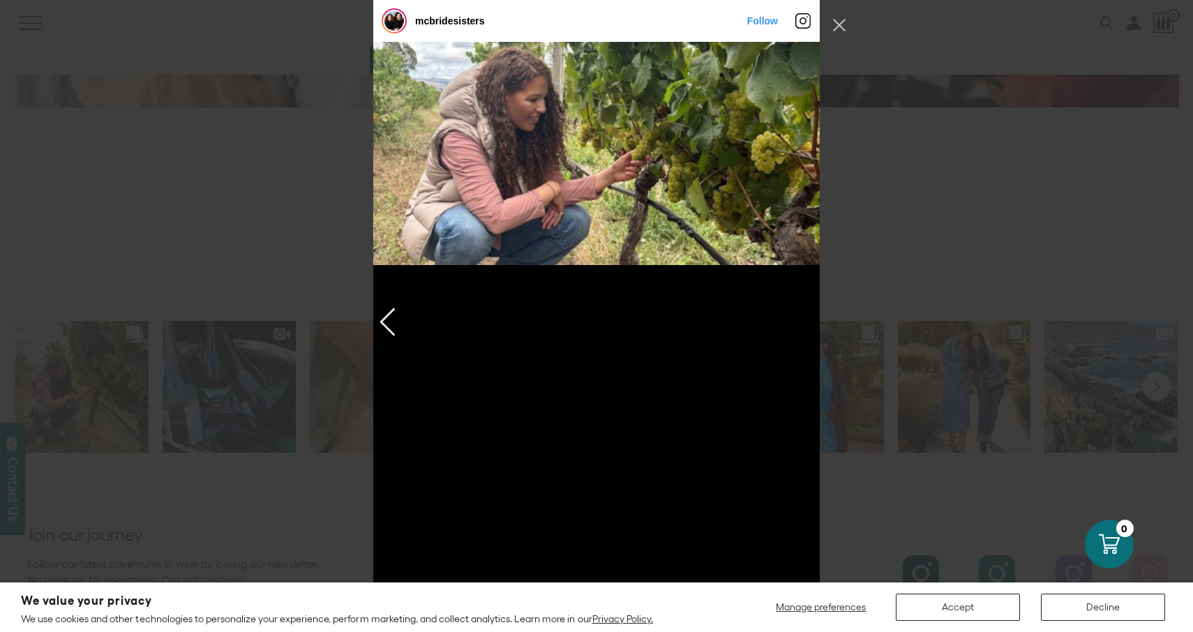
click at [802, 320] on div "Instagram Feed popup" at bounding box center [596, 321] width 446 height 558
click at [839, 22] on button "Close Instagram Feed Popup" at bounding box center [839, 25] width 22 height 22
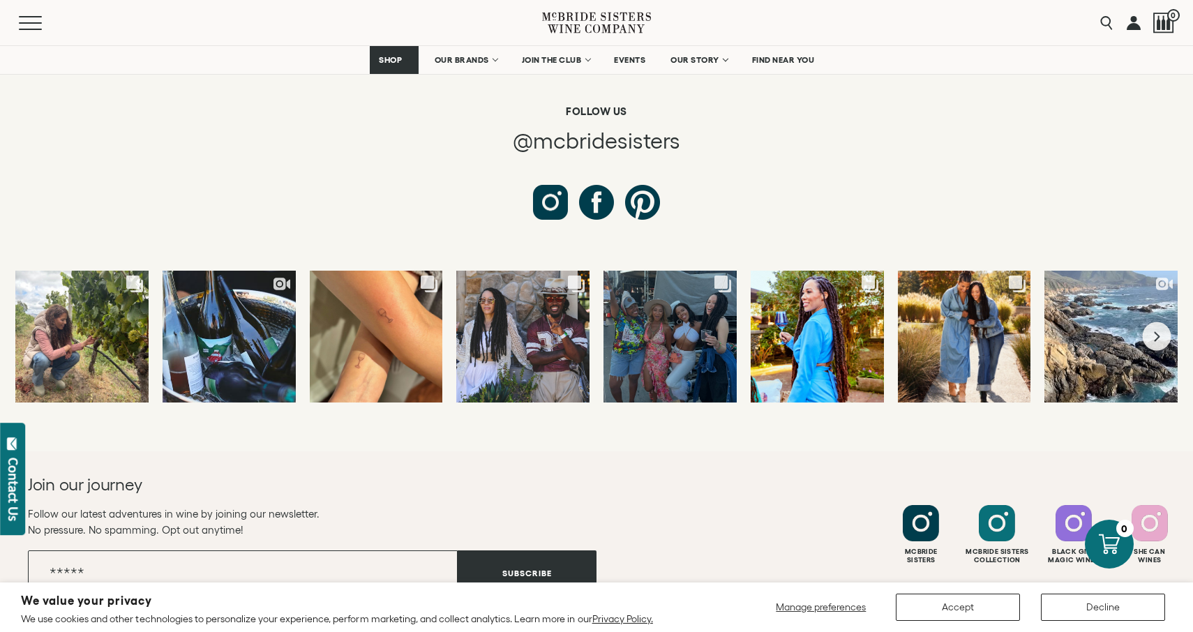
scroll to position [5078, 0]
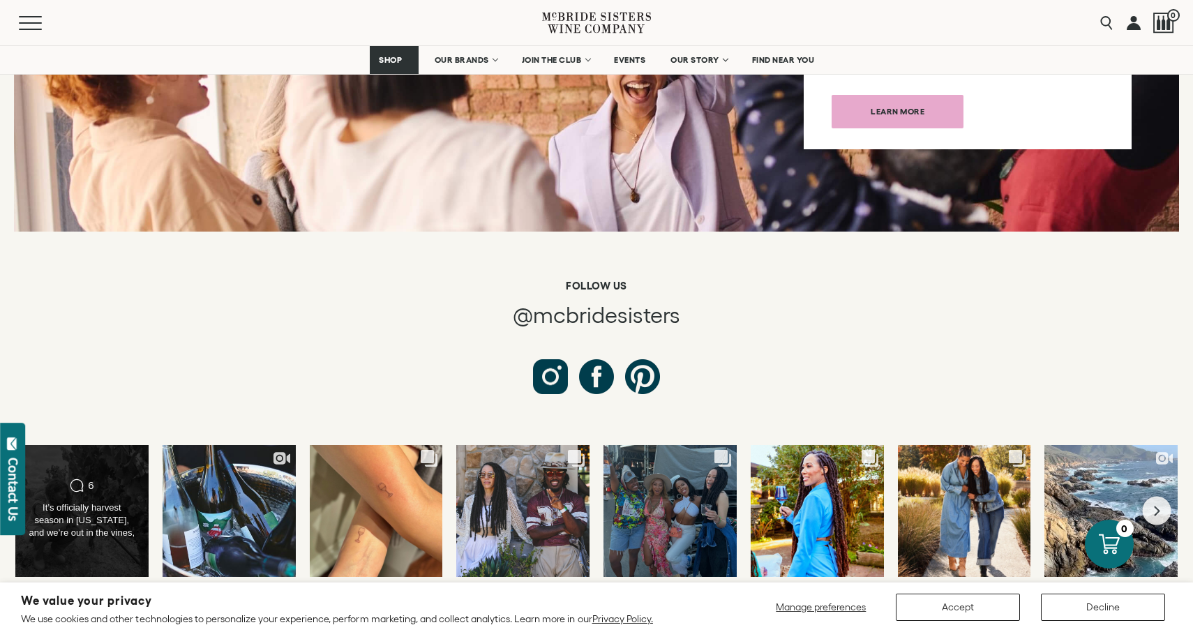
click at [78, 502] on div "It’s officially harvest season in California, and we’re out in the vines, check…" at bounding box center [81, 521] width 107 height 39
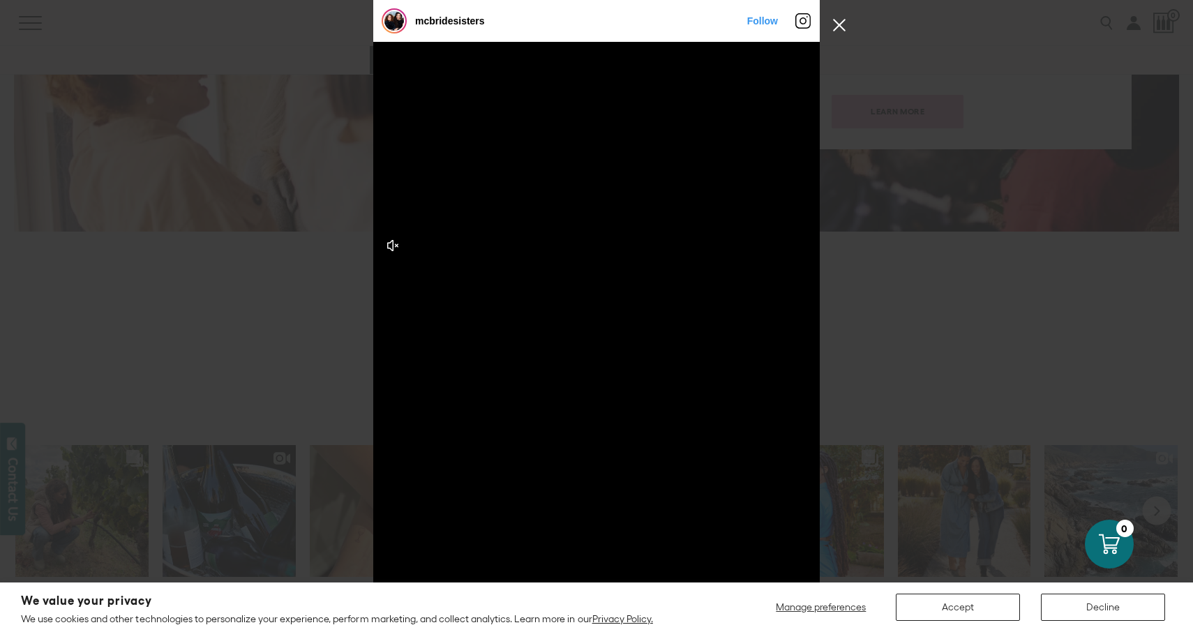
click at [838, 23] on button "Close Instagram Feed Popup" at bounding box center [839, 25] width 22 height 22
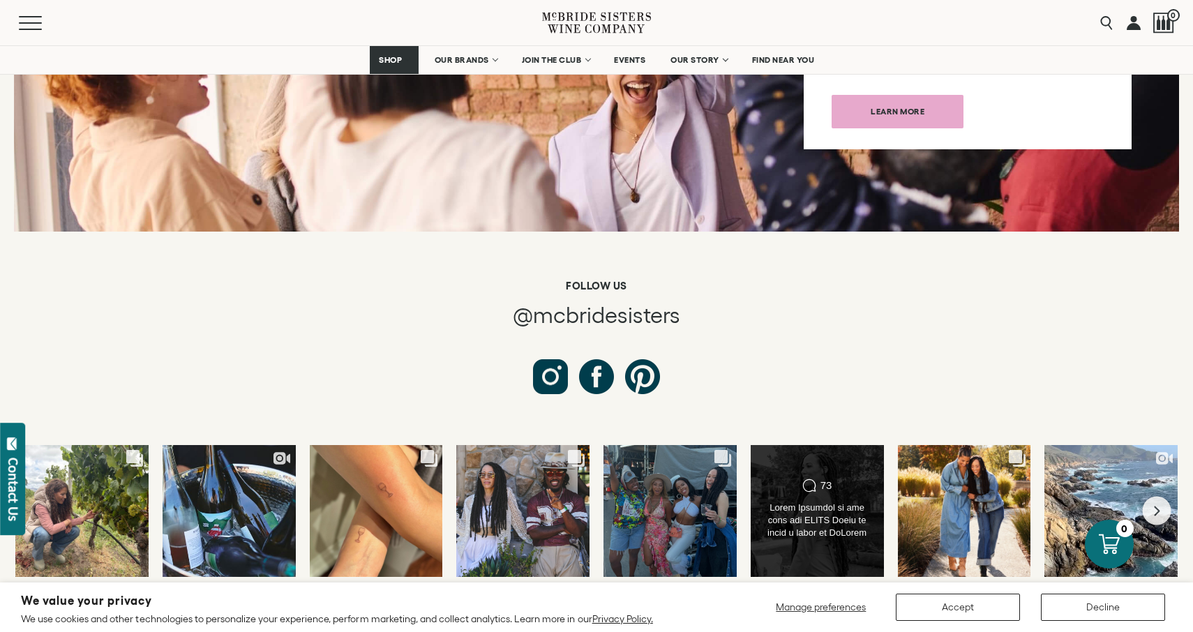
click at [816, 479] on div "Comments Count 73" at bounding box center [816, 487] width 107 height 17
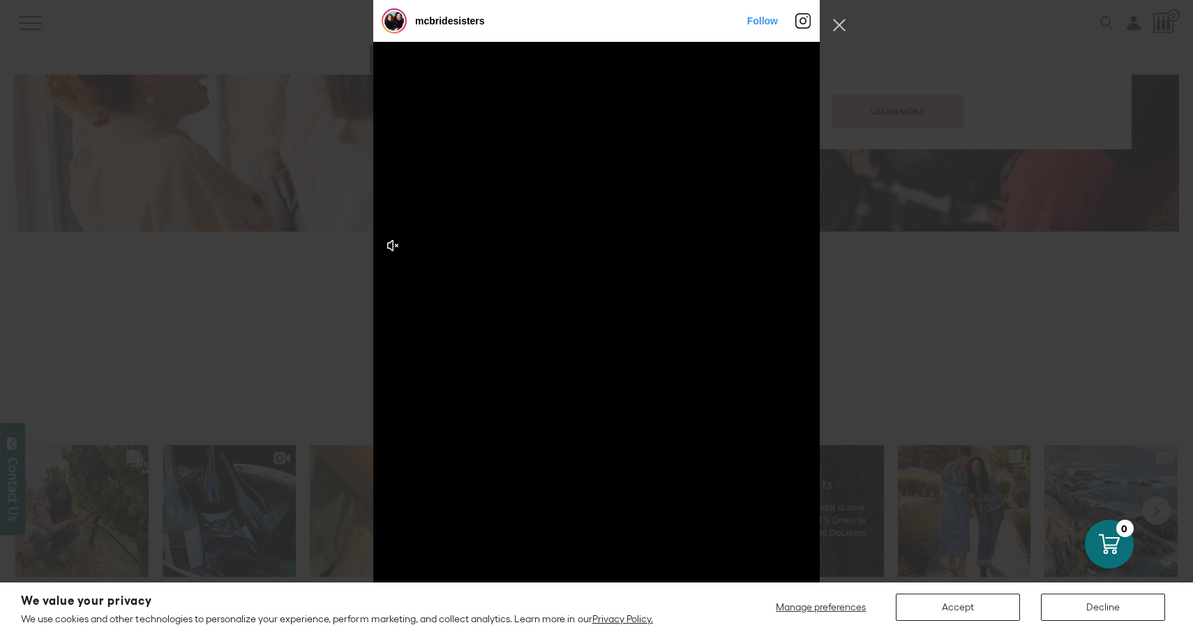
scroll to position [3886, 0]
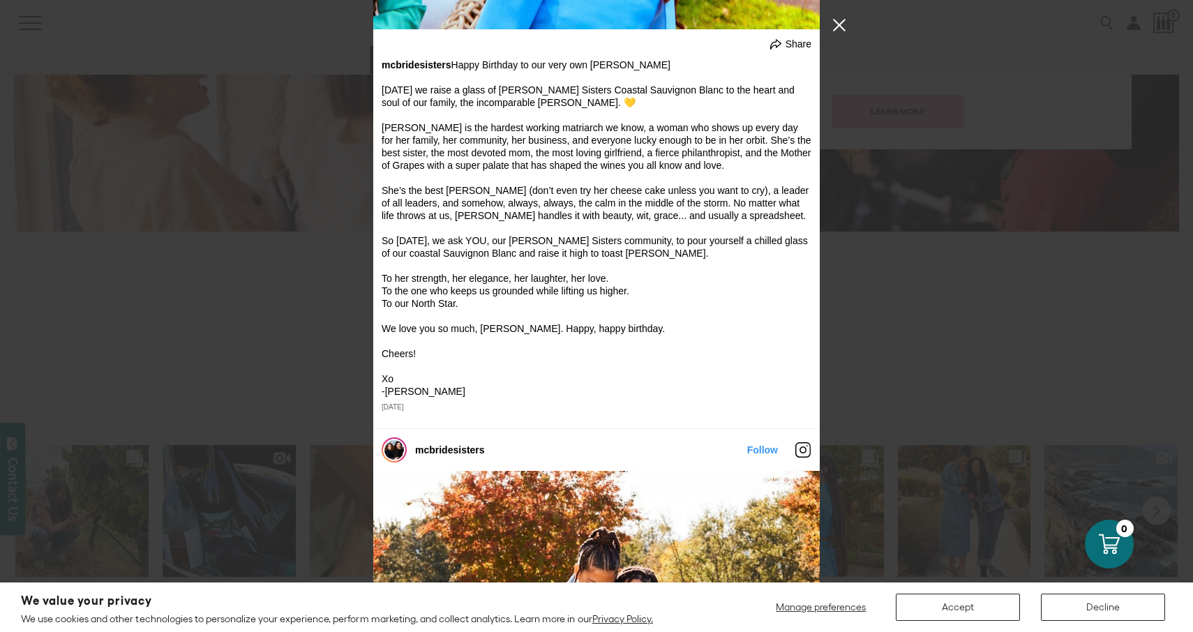
click at [840, 27] on button "Close Instagram Feed Popup" at bounding box center [839, 25] width 22 height 22
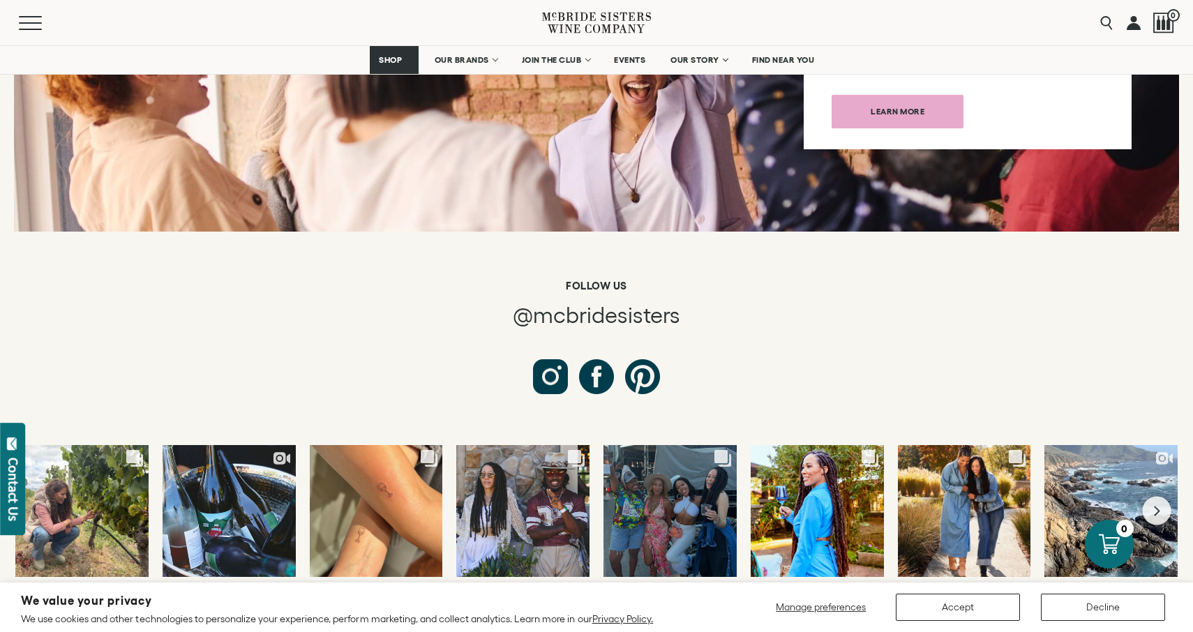
scroll to position [3301, 0]
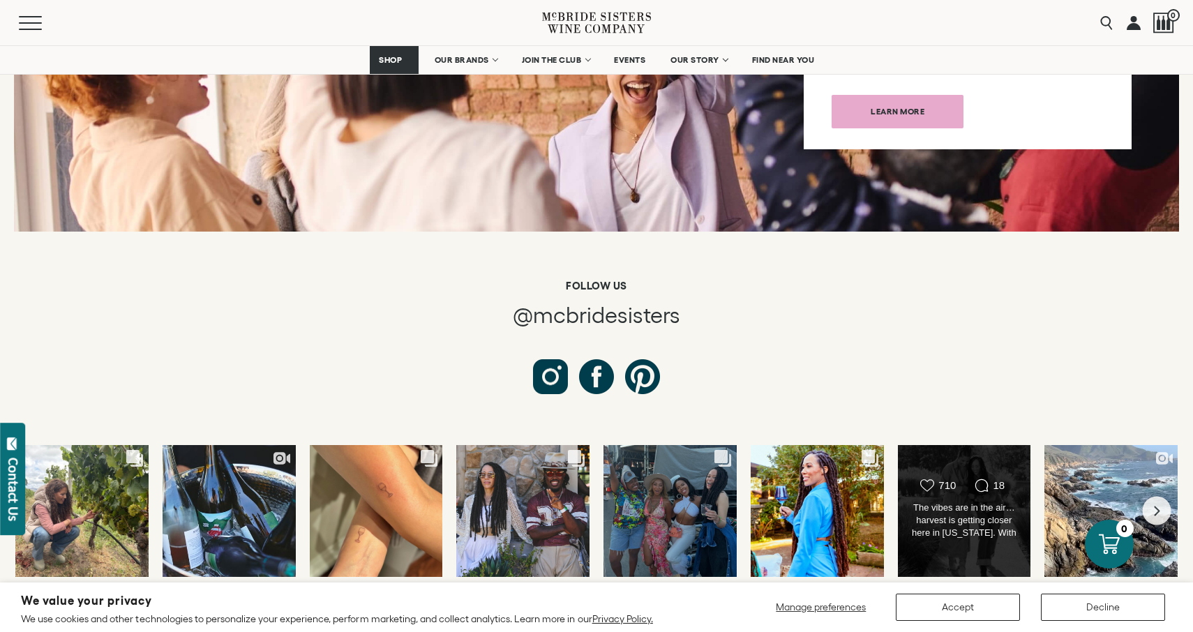
click at [961, 502] on div "The vibes are in the air… harvest is getting closer here in California. With fa…" at bounding box center [963, 521] width 107 height 39
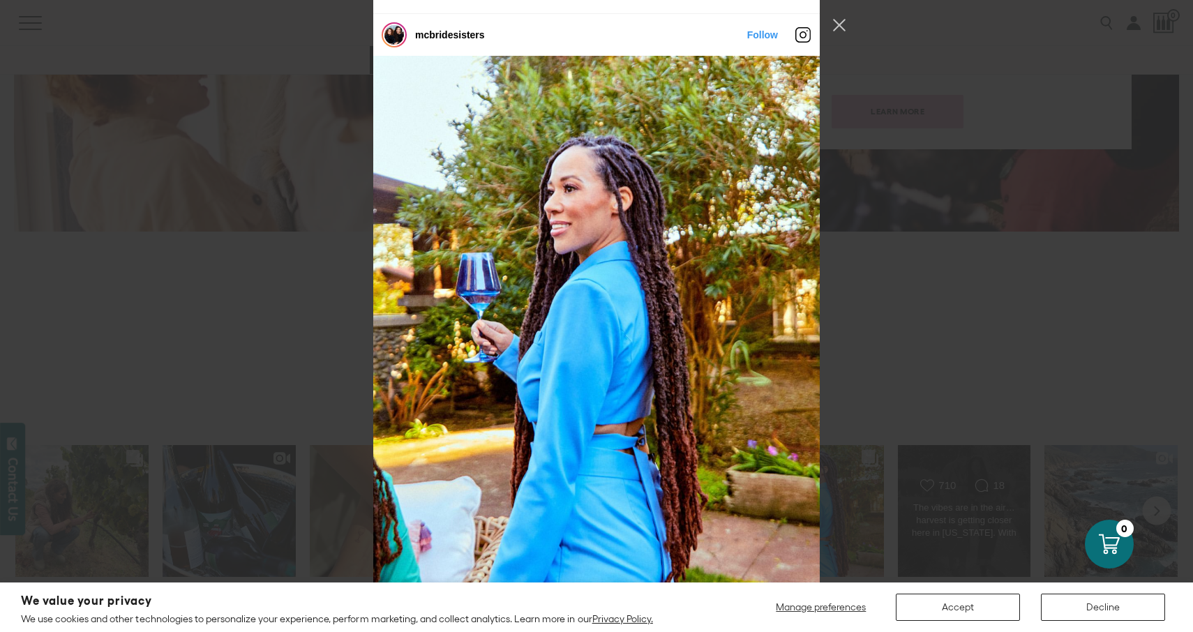
scroll to position [4886, 0]
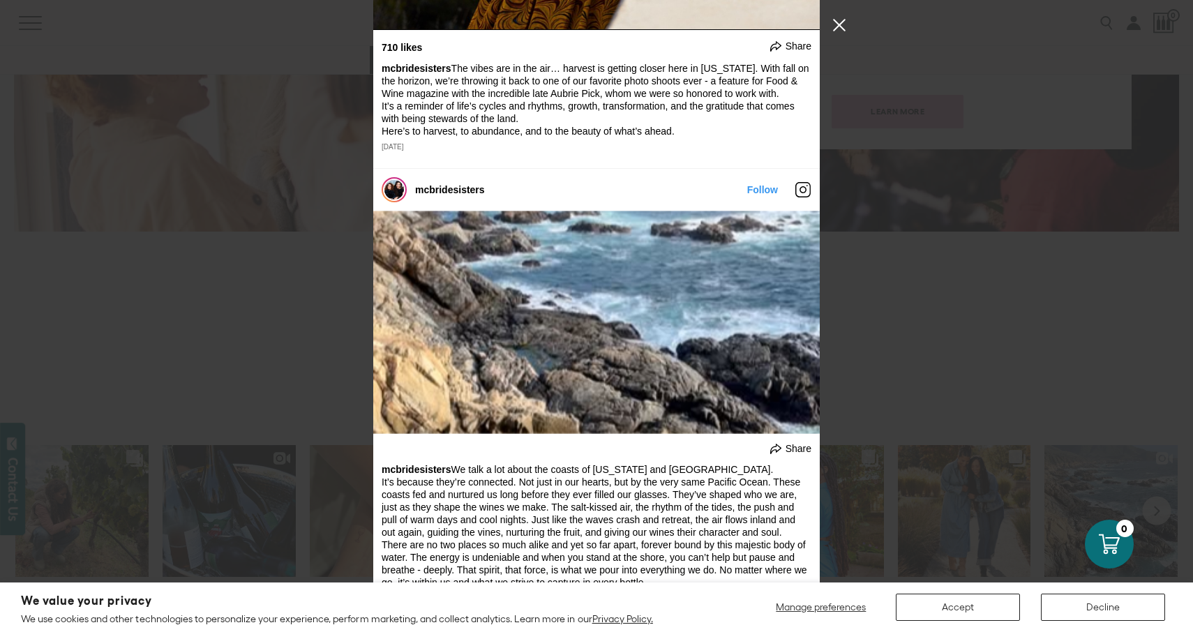
click at [840, 26] on button "Close Instagram Feed Popup" at bounding box center [839, 25] width 22 height 22
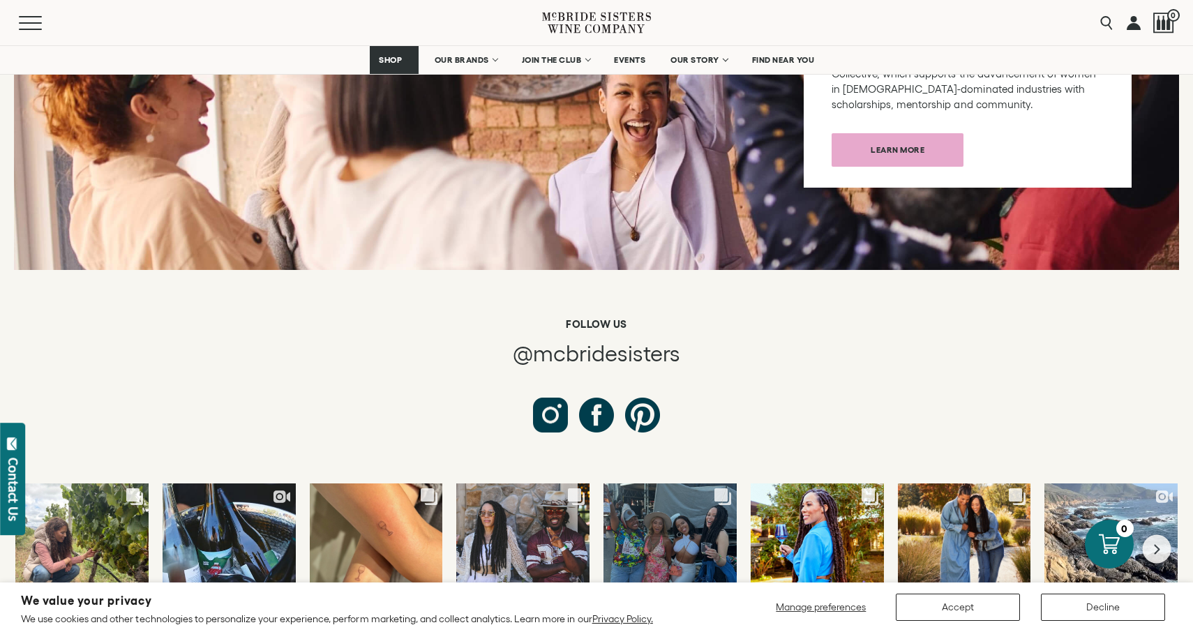
scroll to position [4787, 0]
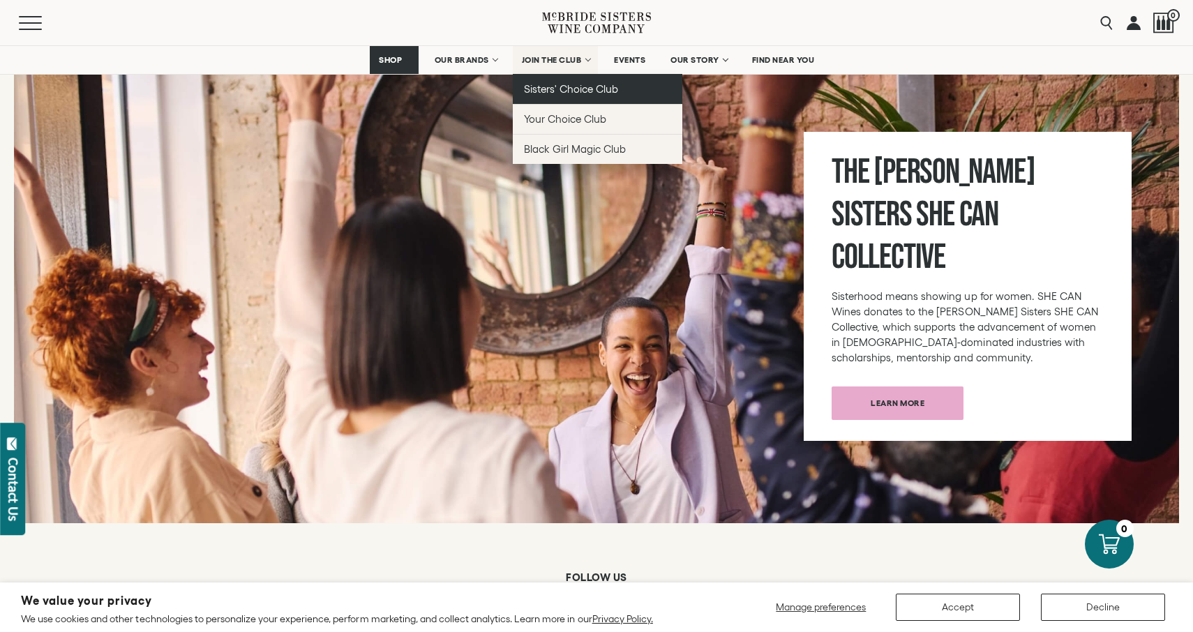
click at [567, 86] on span "Sisters' Choice Club" at bounding box center [571, 89] width 94 height 12
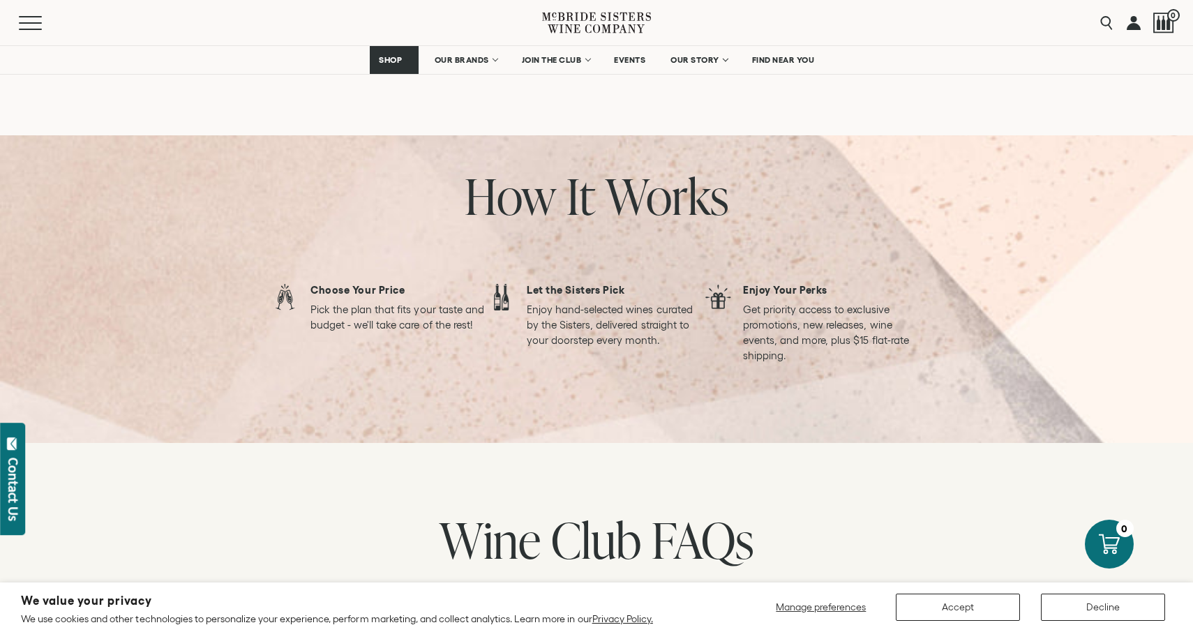
scroll to position [900, 0]
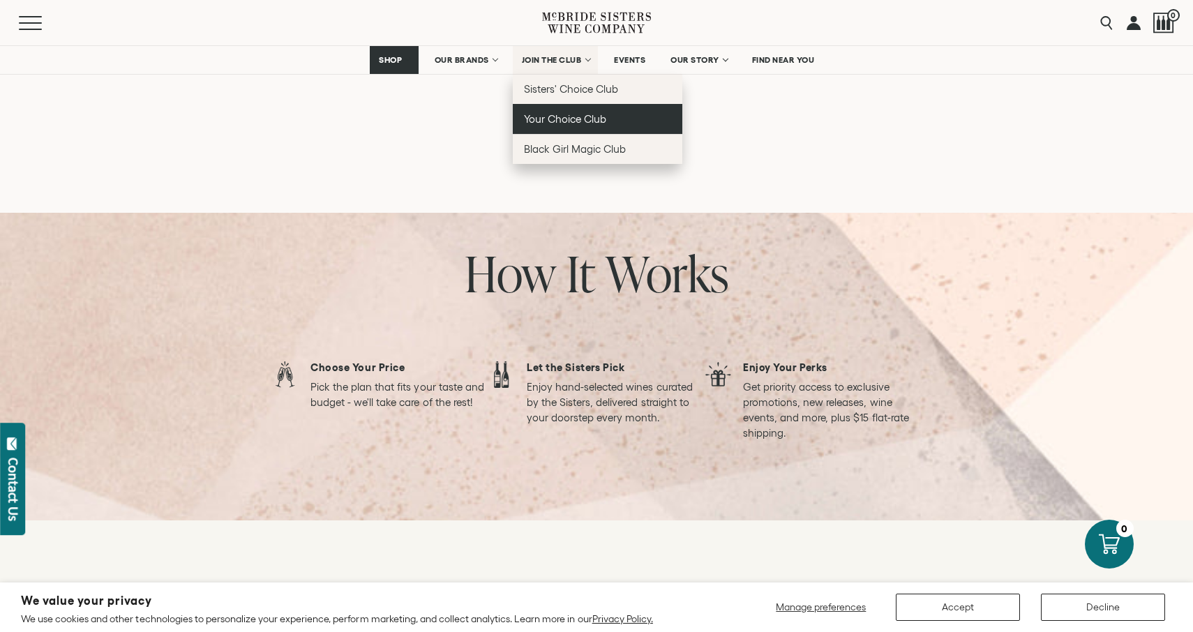
click at [567, 121] on span "Your Choice Club" at bounding box center [565, 119] width 82 height 12
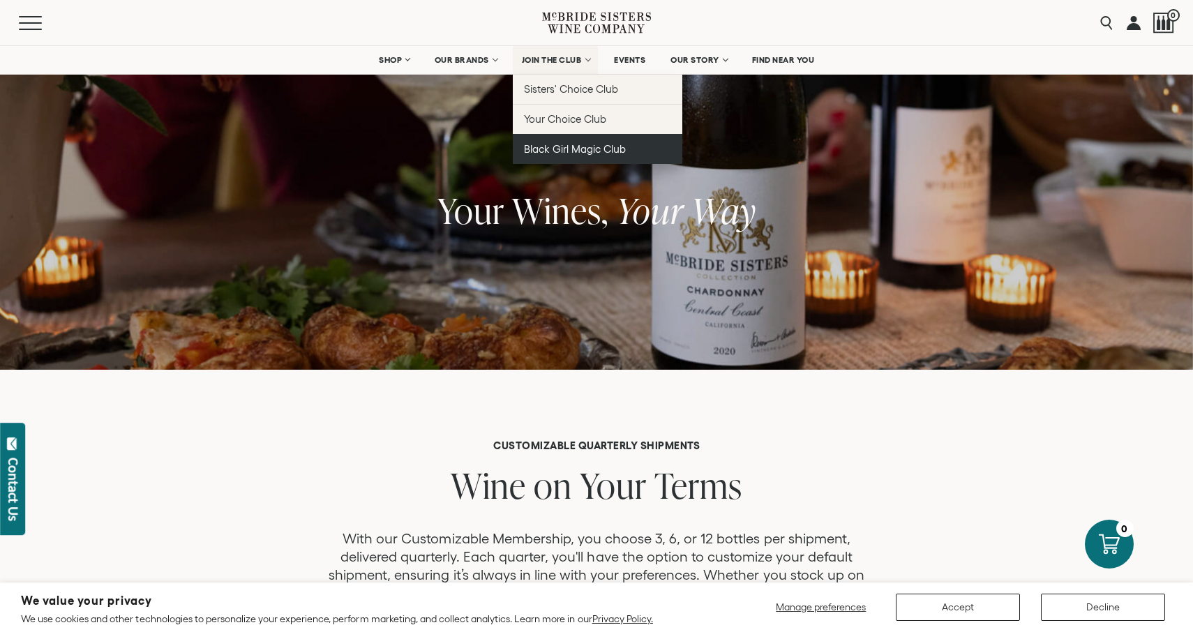
click at [563, 153] on span "Black Girl Magic Club" at bounding box center [575, 149] width 102 height 12
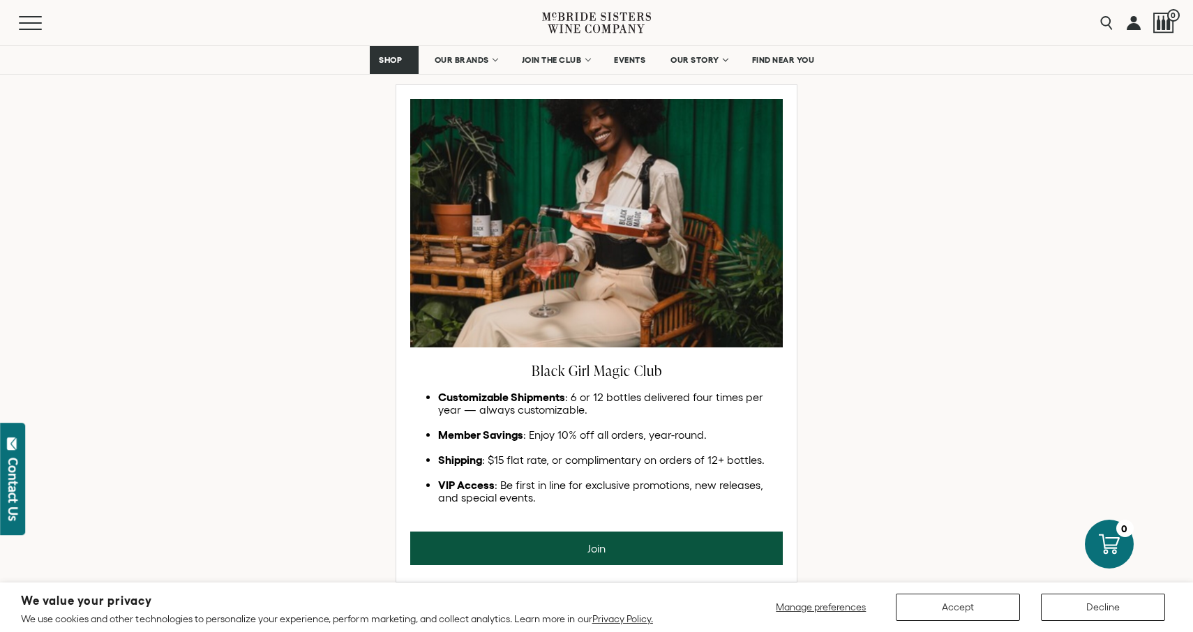
scroll to position [719, 0]
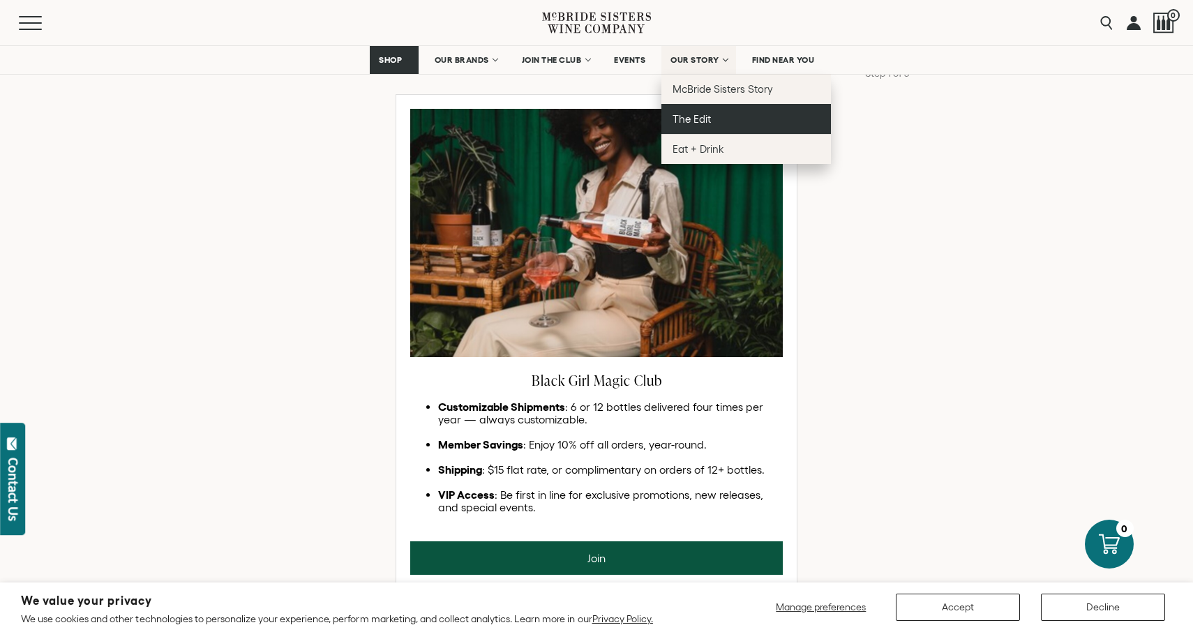
click at [723, 119] on link "The Edit" at bounding box center [746, 119] width 170 height 30
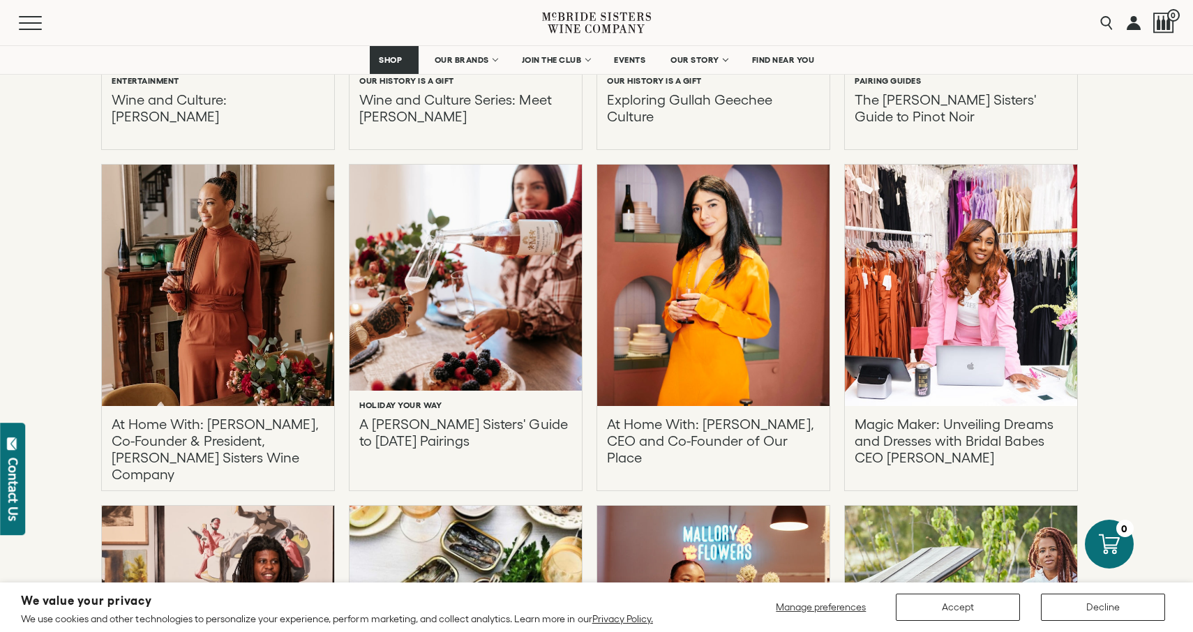
scroll to position [1328, 0]
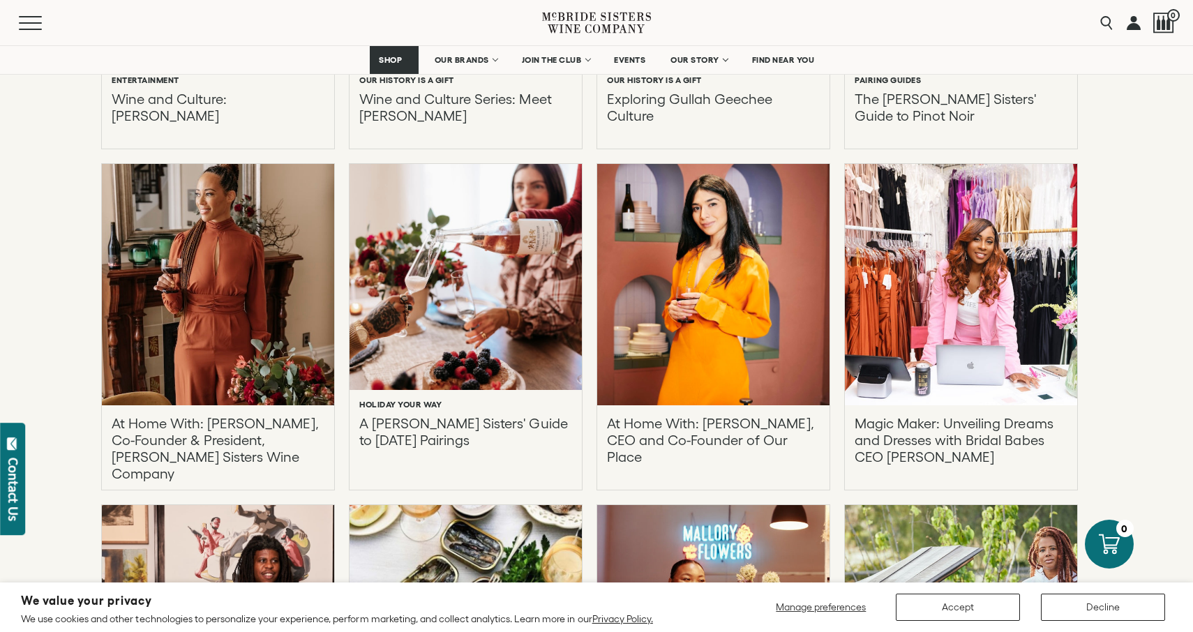
click at [189, 433] on p "At Home With: [PERSON_NAME], Co-Founder & President, [PERSON_NAME] Sisters Wine…" at bounding box center [218, 440] width 213 height 50
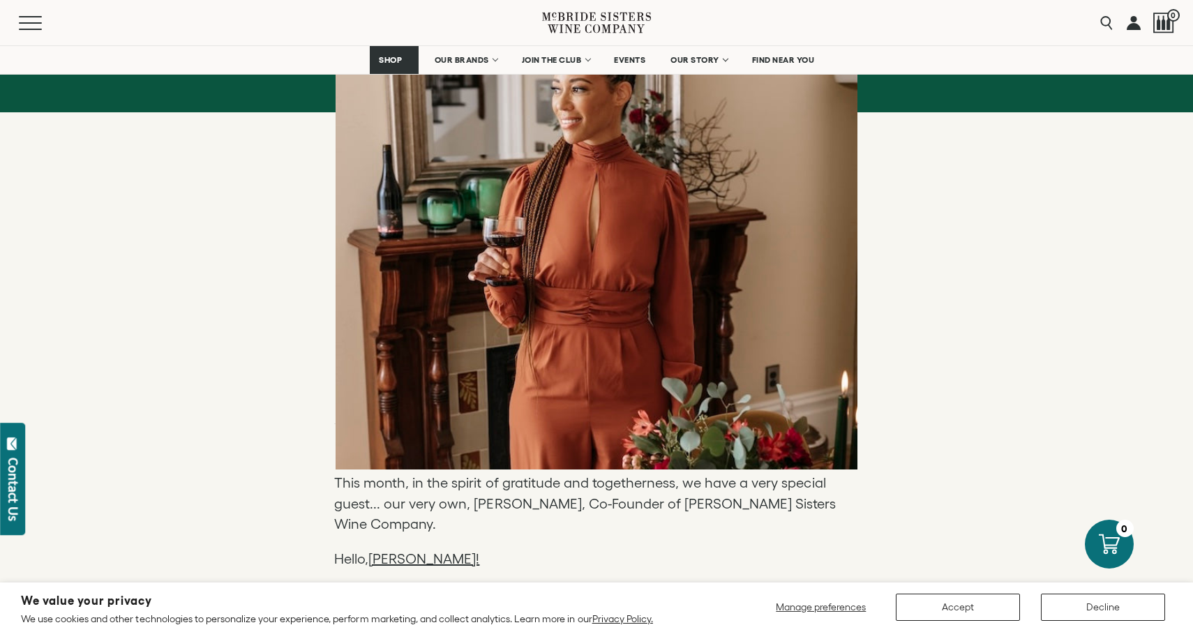
scroll to position [470, 0]
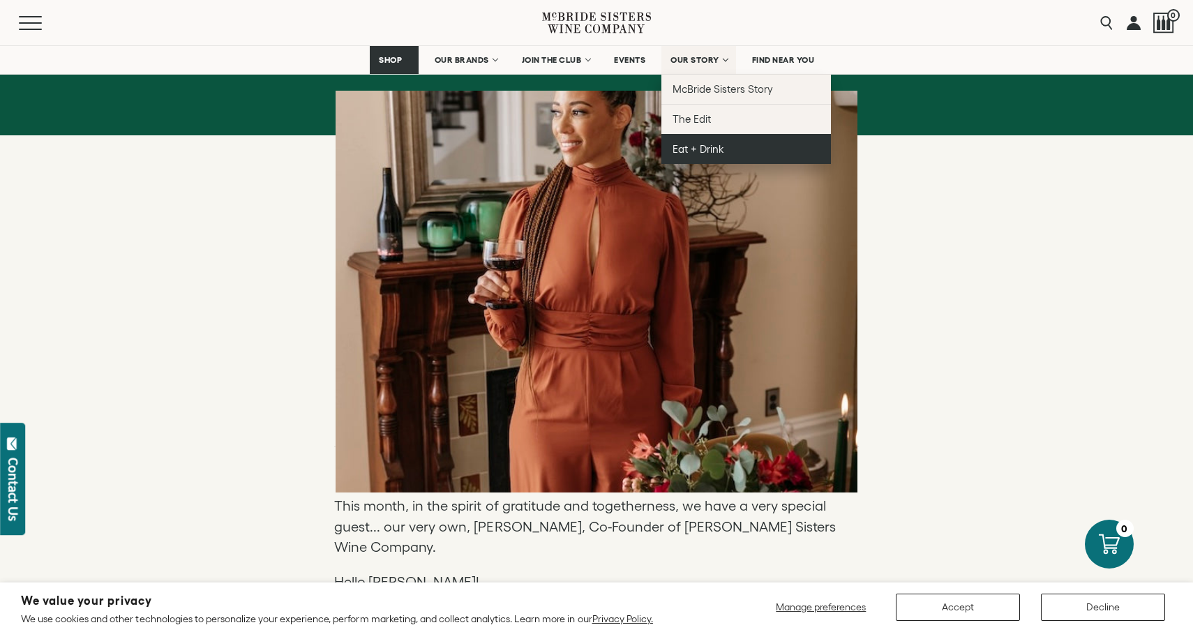
click at [706, 147] on span "Eat + Drink" at bounding box center [699, 149] width 52 height 12
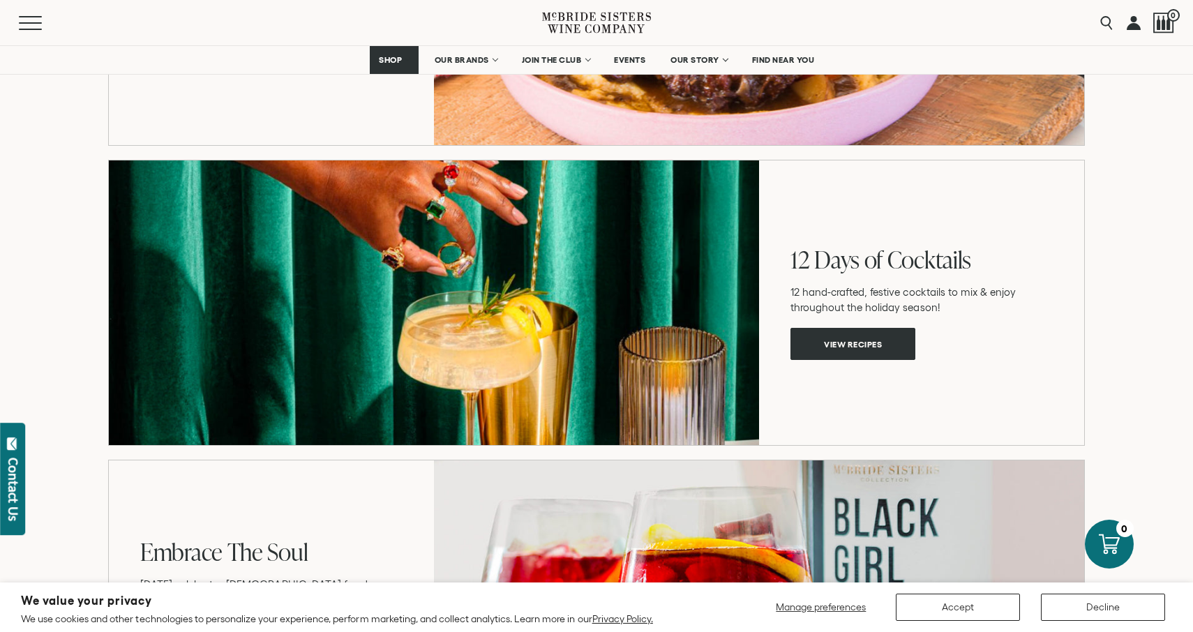
scroll to position [2452, 0]
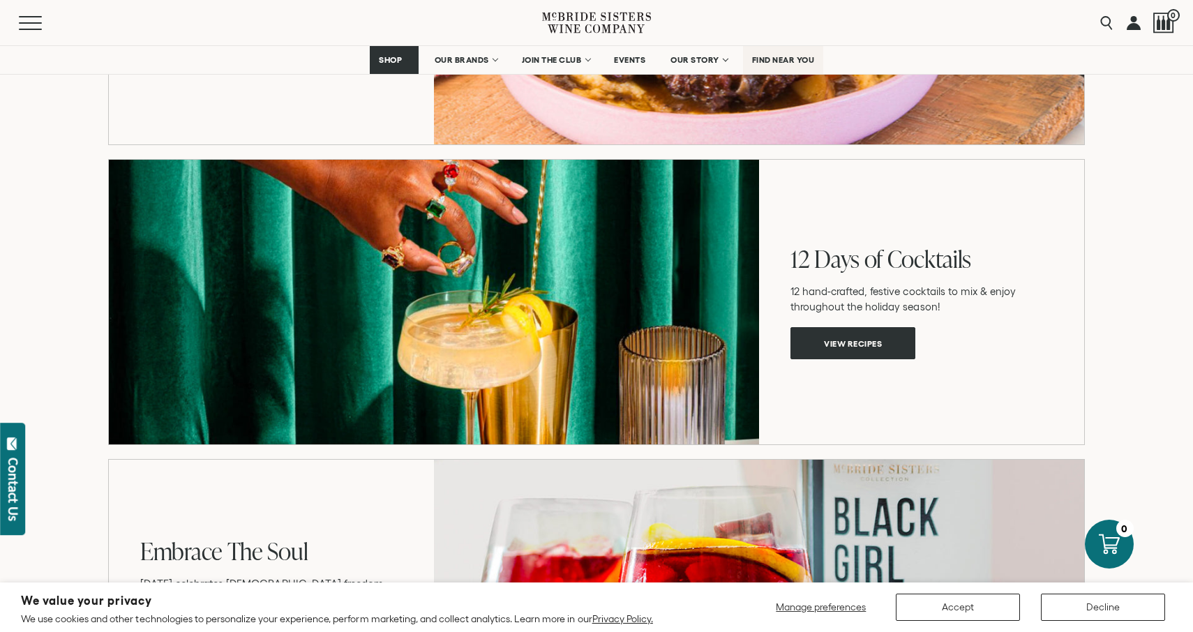
click at [791, 59] on span "FIND NEAR YOU" at bounding box center [783, 60] width 63 height 10
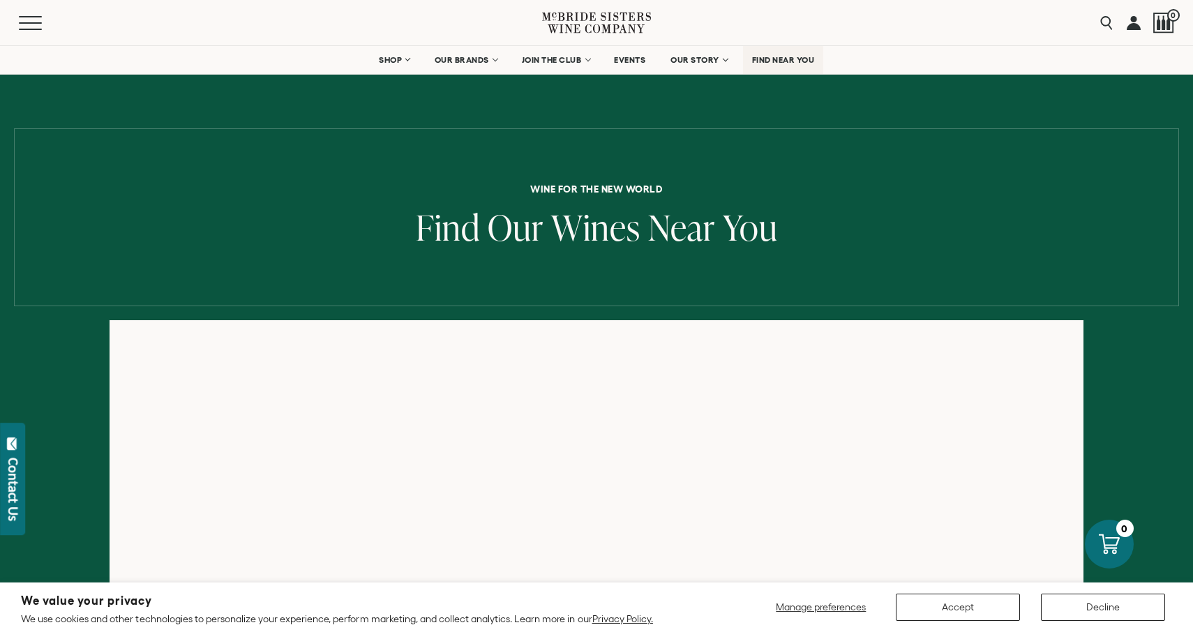
click at [789, 60] on span "FIND NEAR YOU" at bounding box center [783, 60] width 63 height 10
